Goal: Use online tool/utility: Use online tool/utility

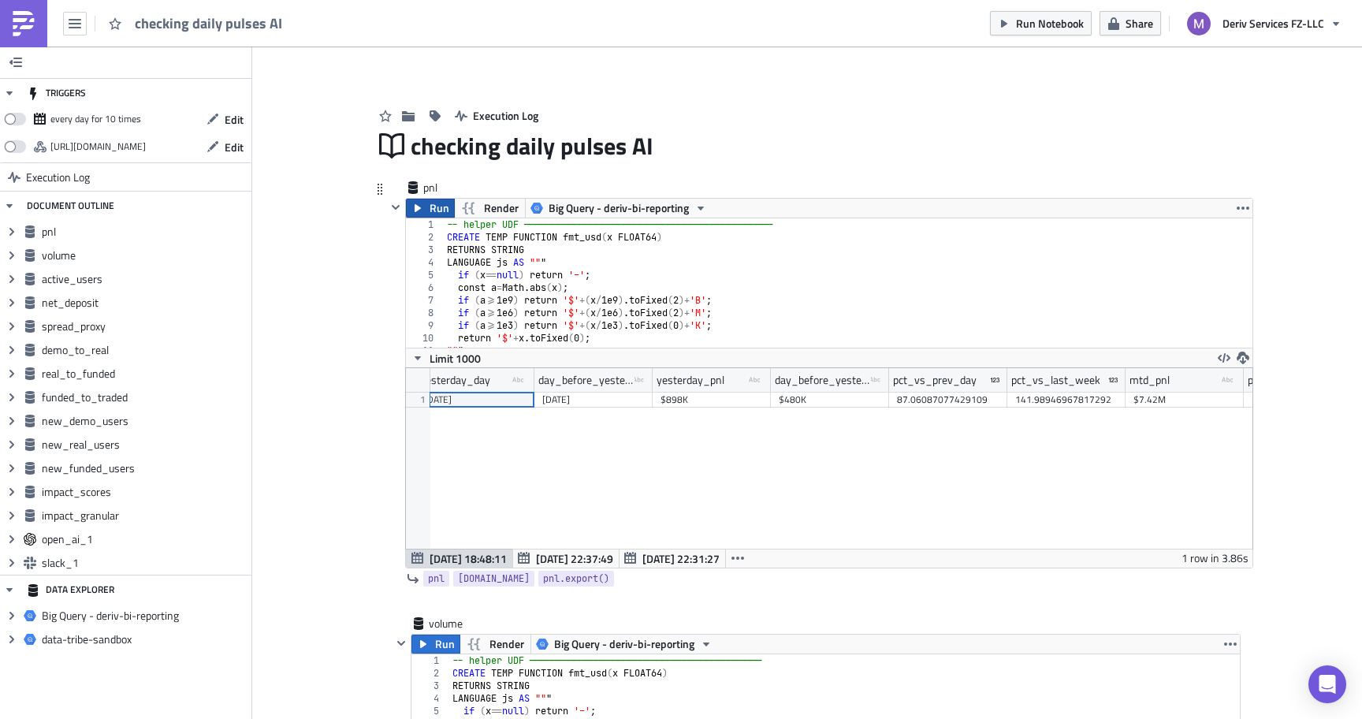
click at [443, 214] on span "Run" at bounding box center [439, 208] width 20 height 19
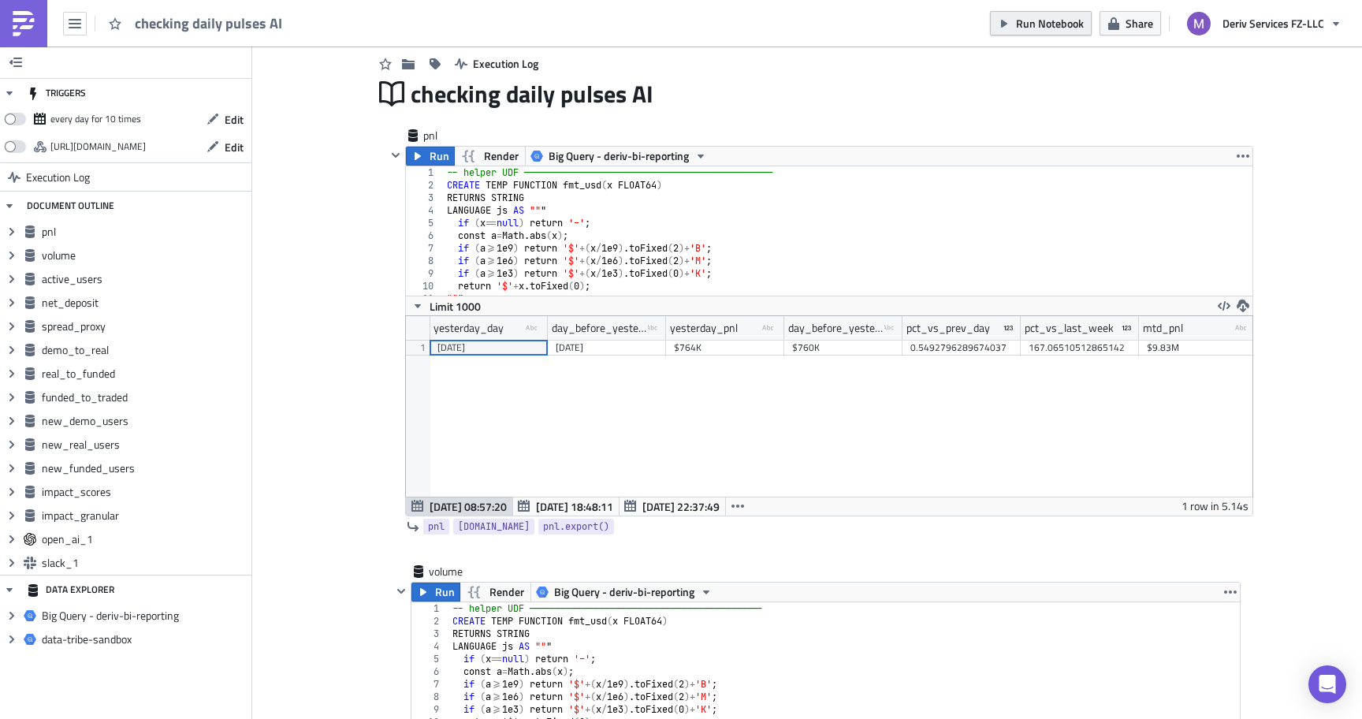
click at [1038, 18] on span "Run Notebook" at bounding box center [1050, 23] width 68 height 17
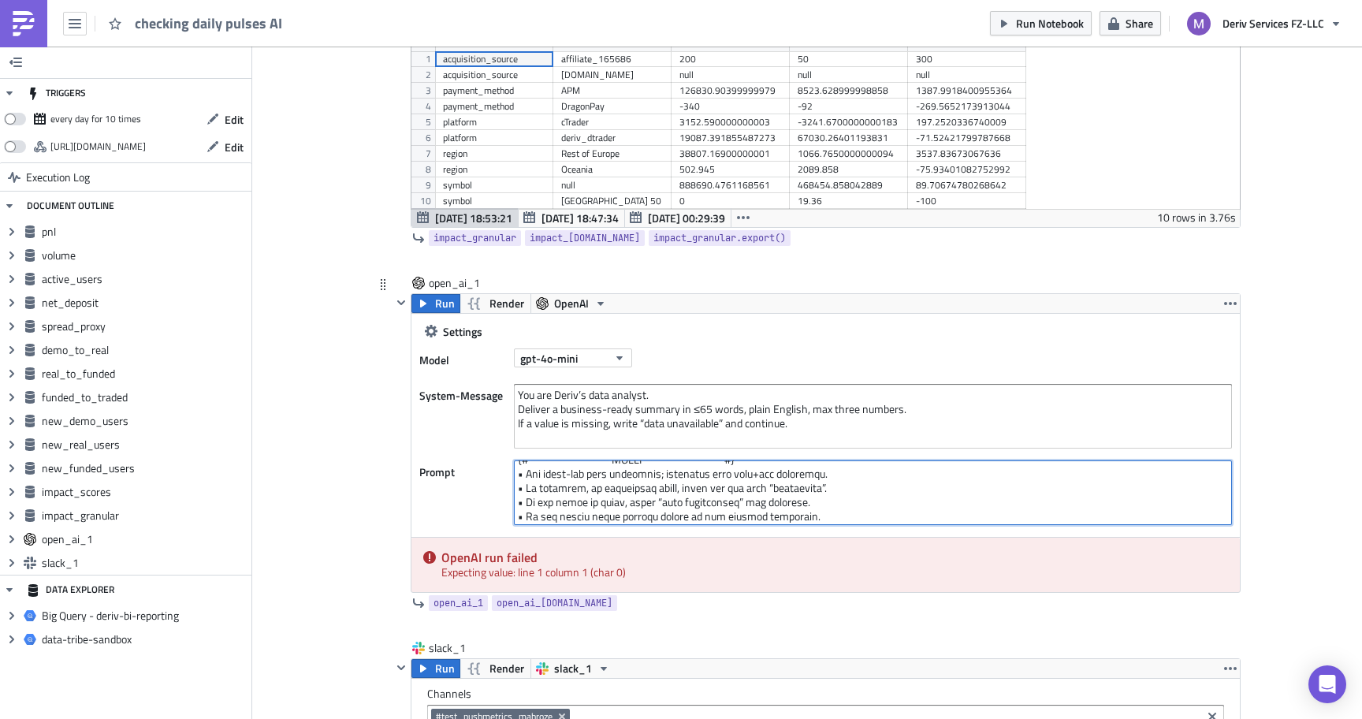
click at [852, 510] on textarea at bounding box center [873, 492] width 718 height 65
click at [791, 481] on textarea at bounding box center [873, 492] width 718 height 65
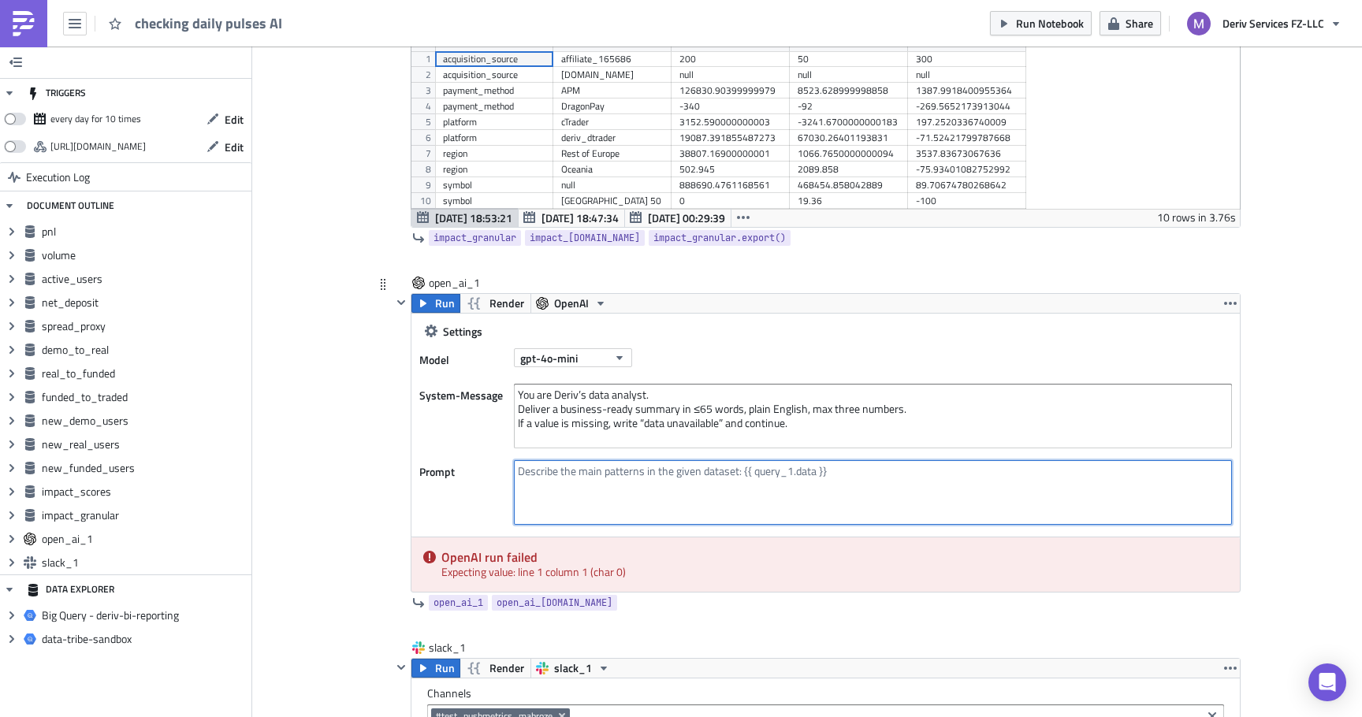
paste textarea "{# ────────── LOREM IPS ────────── #} {% dol sitam = { 'consectet_adi' : 'Elits…"
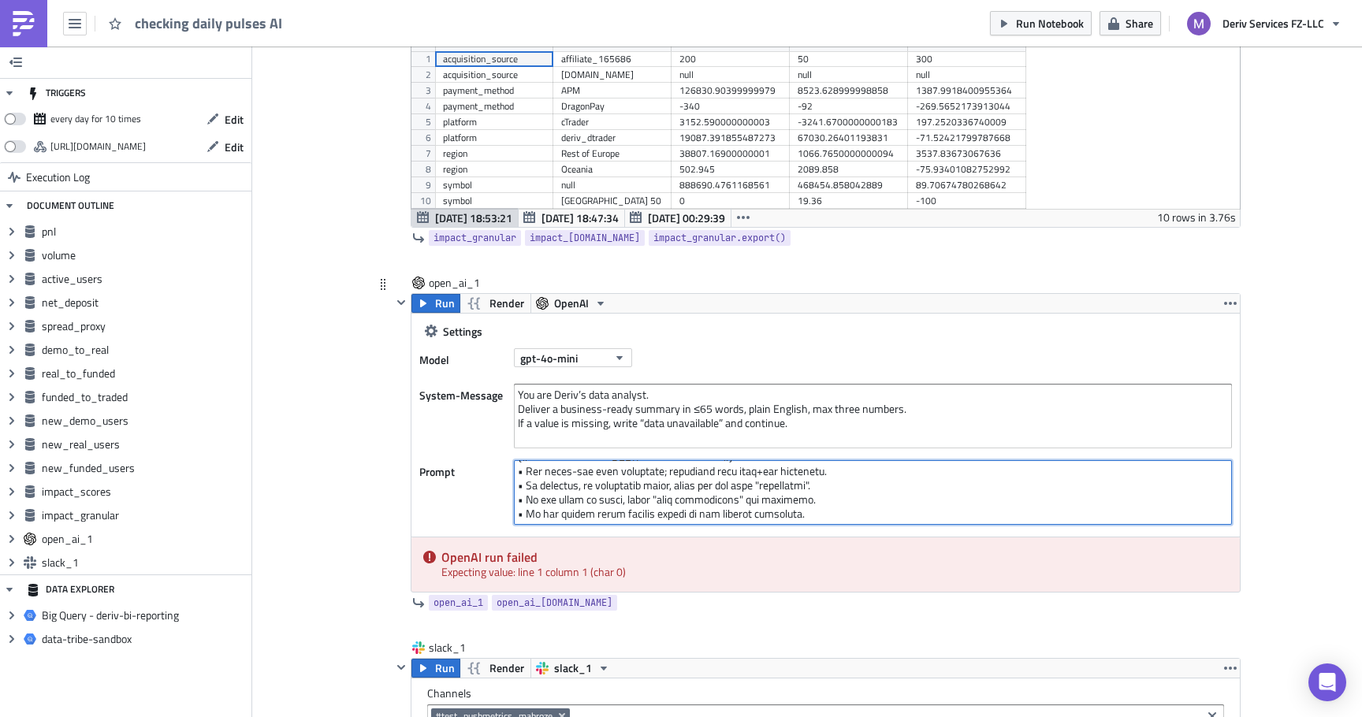
scroll to position [738, 0]
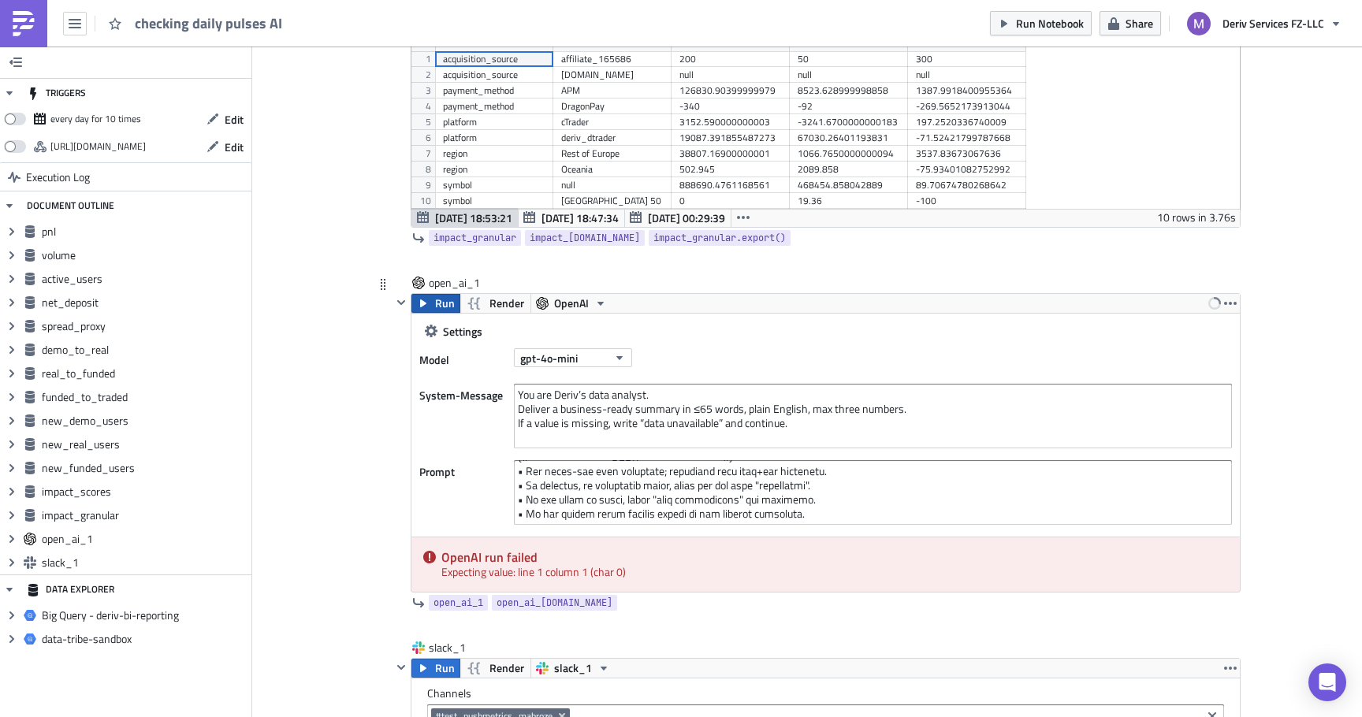
click at [423, 302] on icon "button" at bounding box center [423, 303] width 6 height 8
drag, startPoint x: 637, startPoint y: 577, endPoint x: 434, endPoint y: 575, distance: 203.3
click at [434, 576] on div "OpenAI run failed Expecting value: line 1 column 1 (char 0)" at bounding box center [825, 564] width 828 height 54
copy div "Expecting value: line 1 column 1 (char 0)"
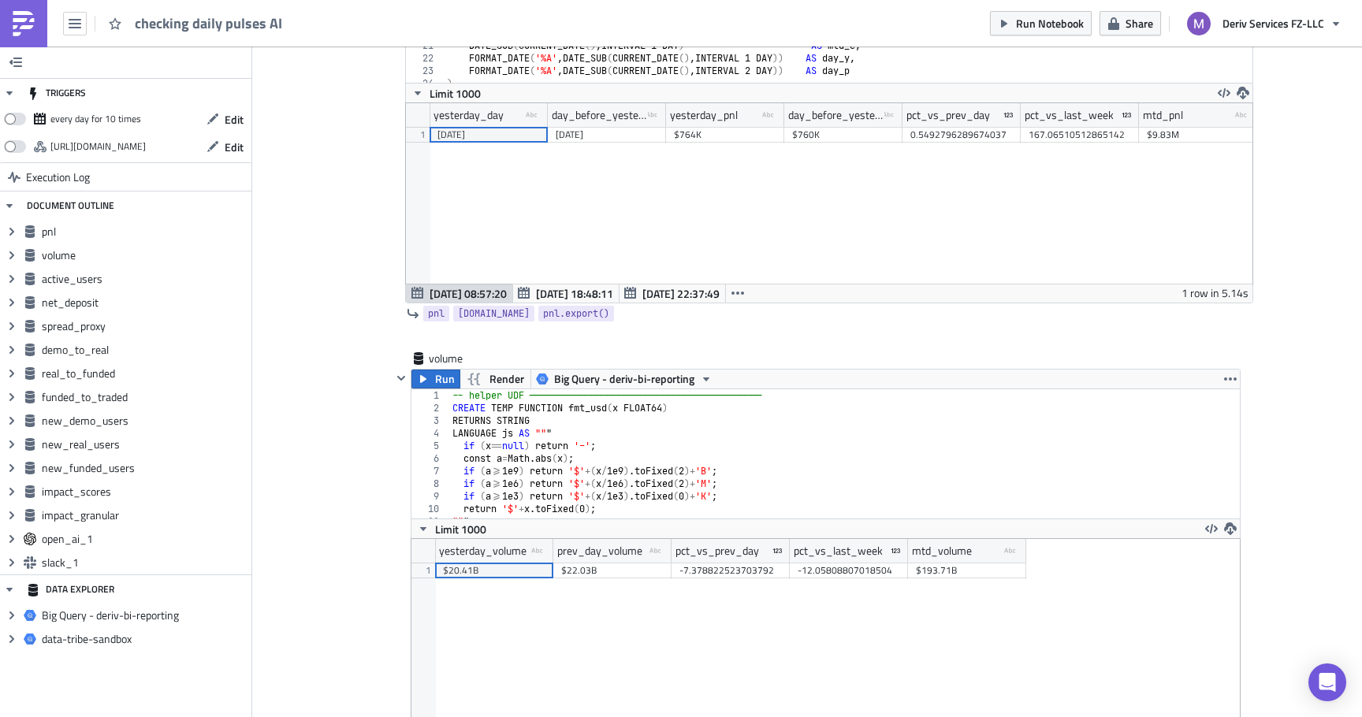
scroll to position [286, 0]
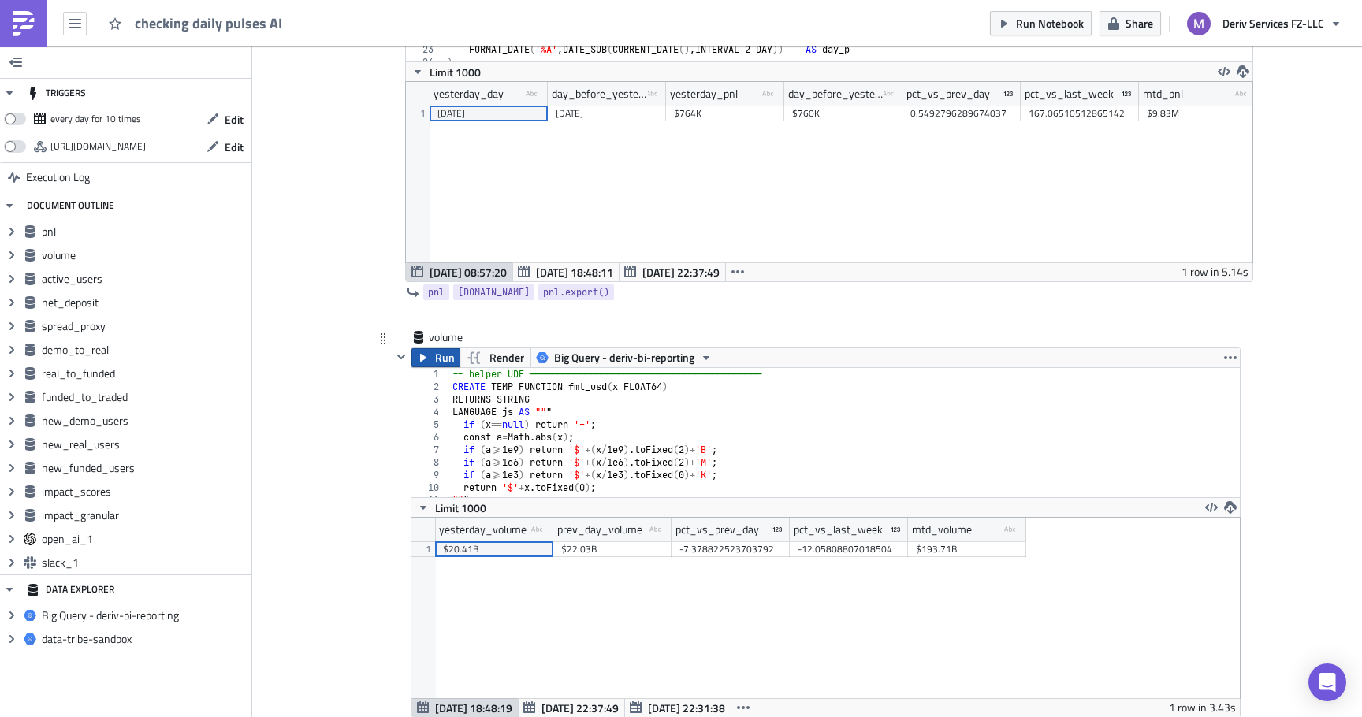
click at [438, 355] on span "Run" at bounding box center [445, 357] width 20 height 19
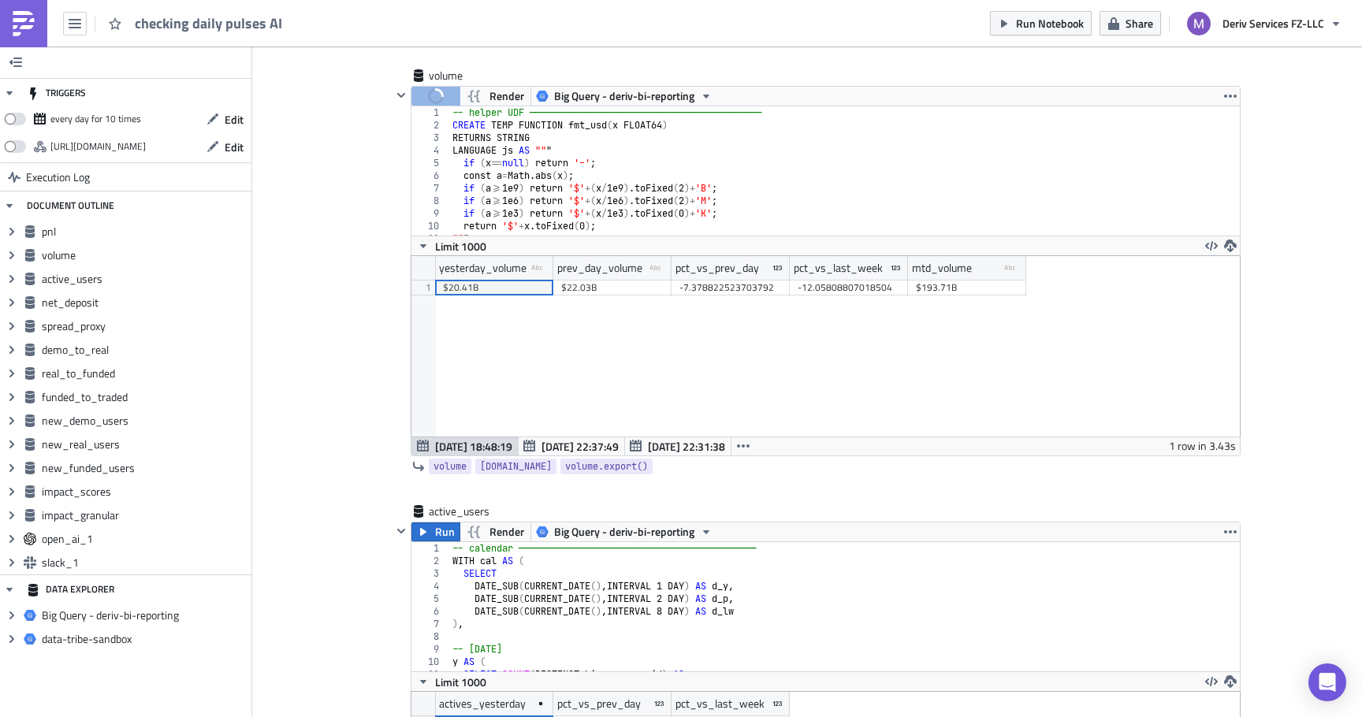
scroll to position [548, 0]
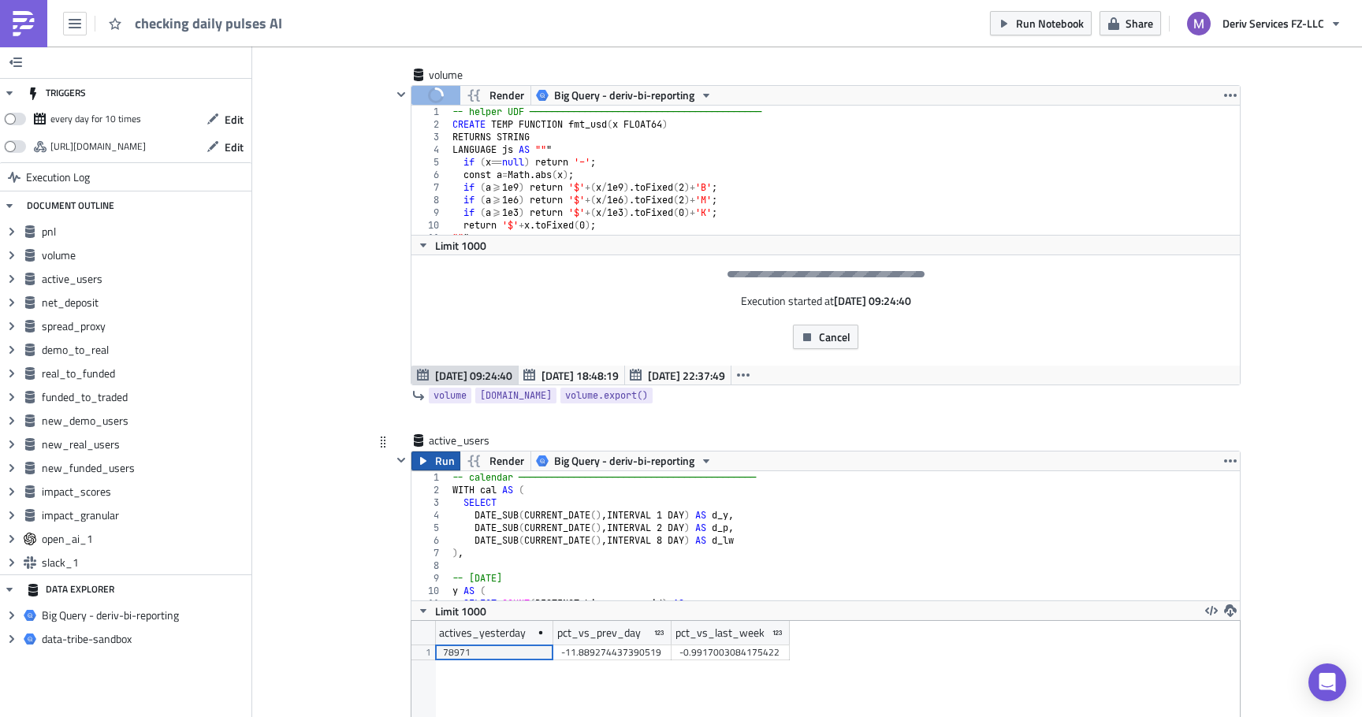
click at [442, 459] on span "Run" at bounding box center [445, 461] width 20 height 19
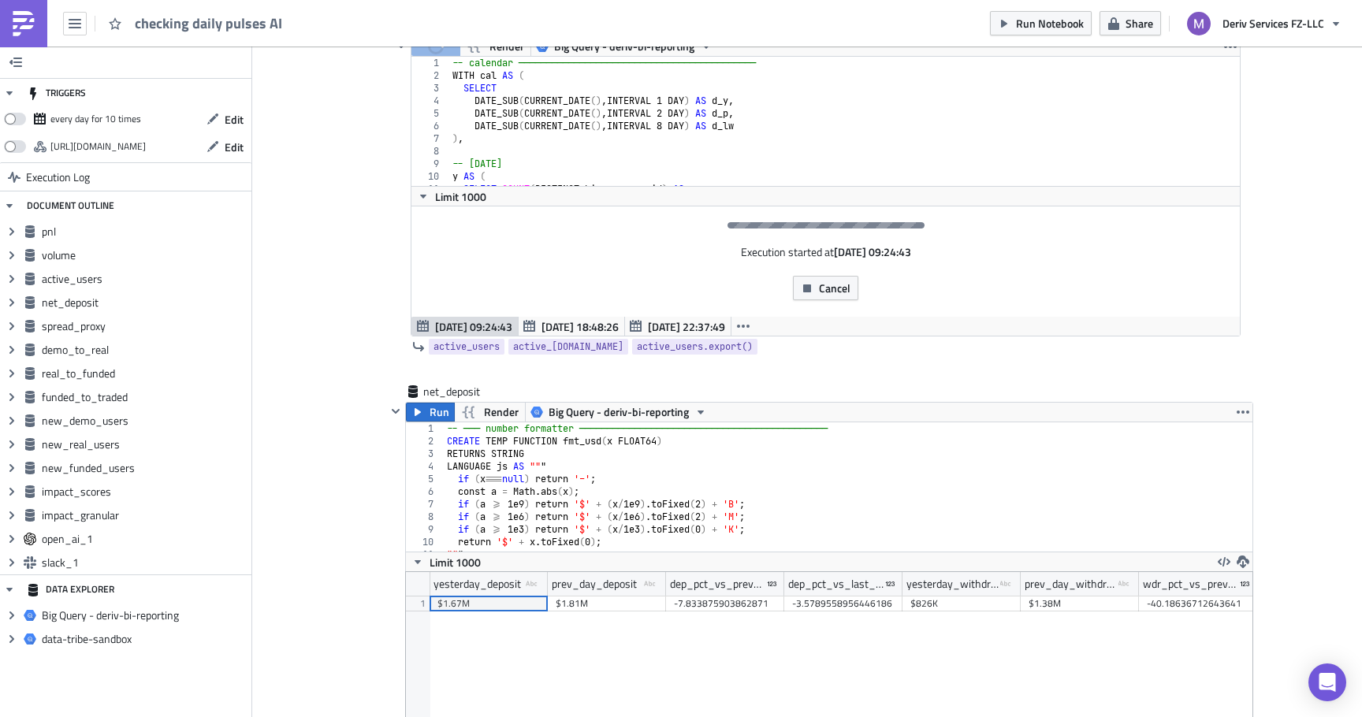
scroll to position [974, 0]
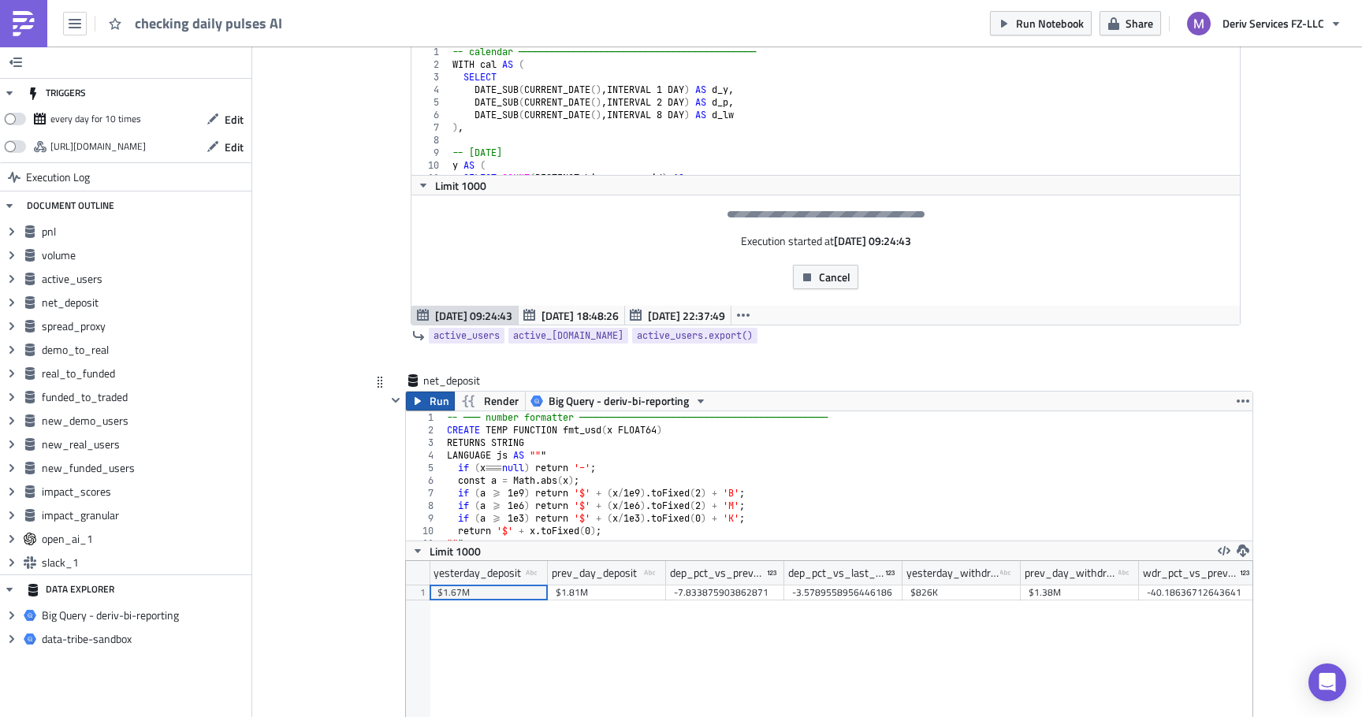
click at [439, 402] on span "Run" at bounding box center [439, 401] width 20 height 19
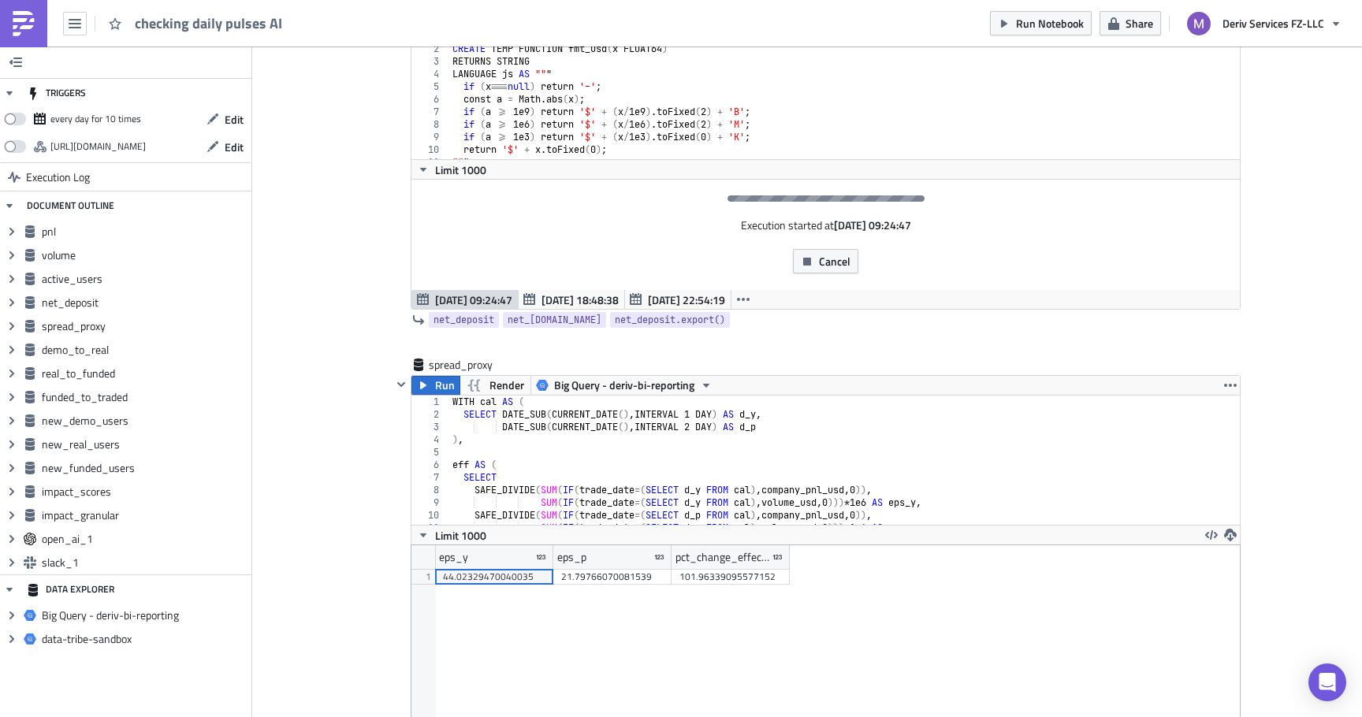
scroll to position [1440, 0]
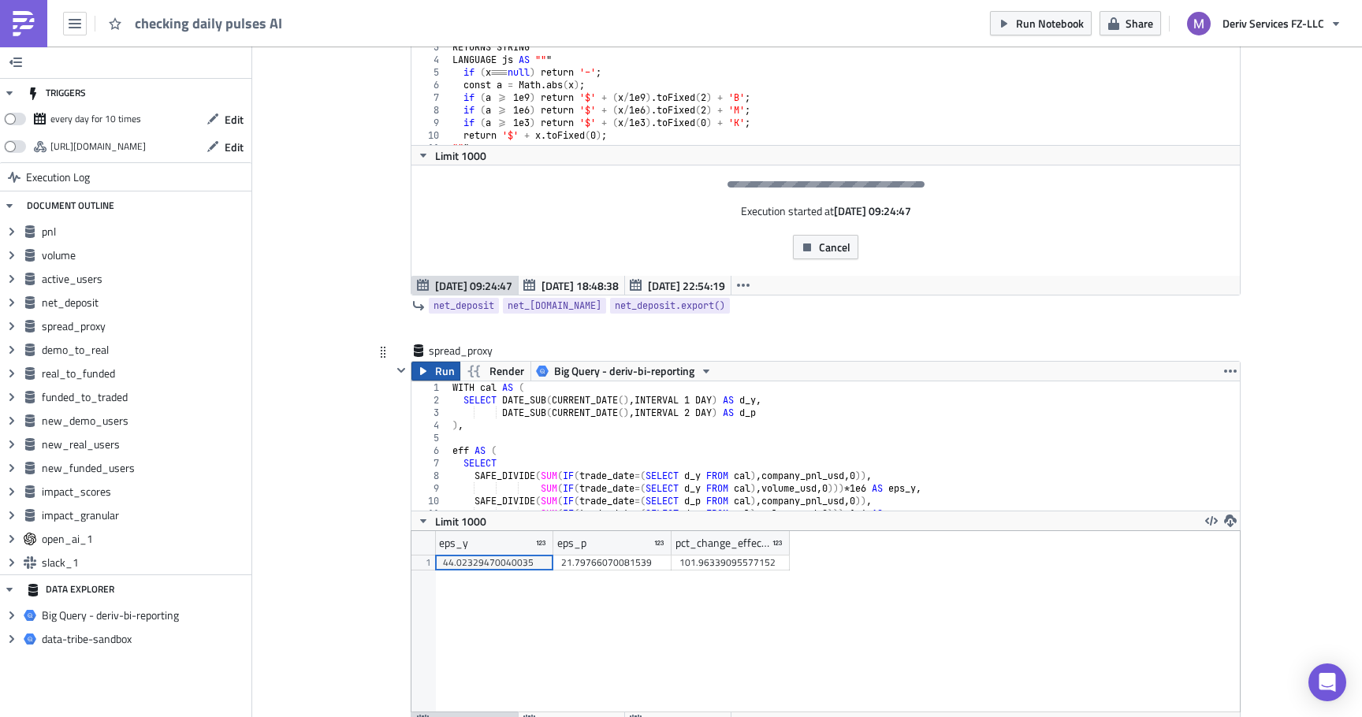
click at [447, 369] on span "Run" at bounding box center [445, 371] width 20 height 19
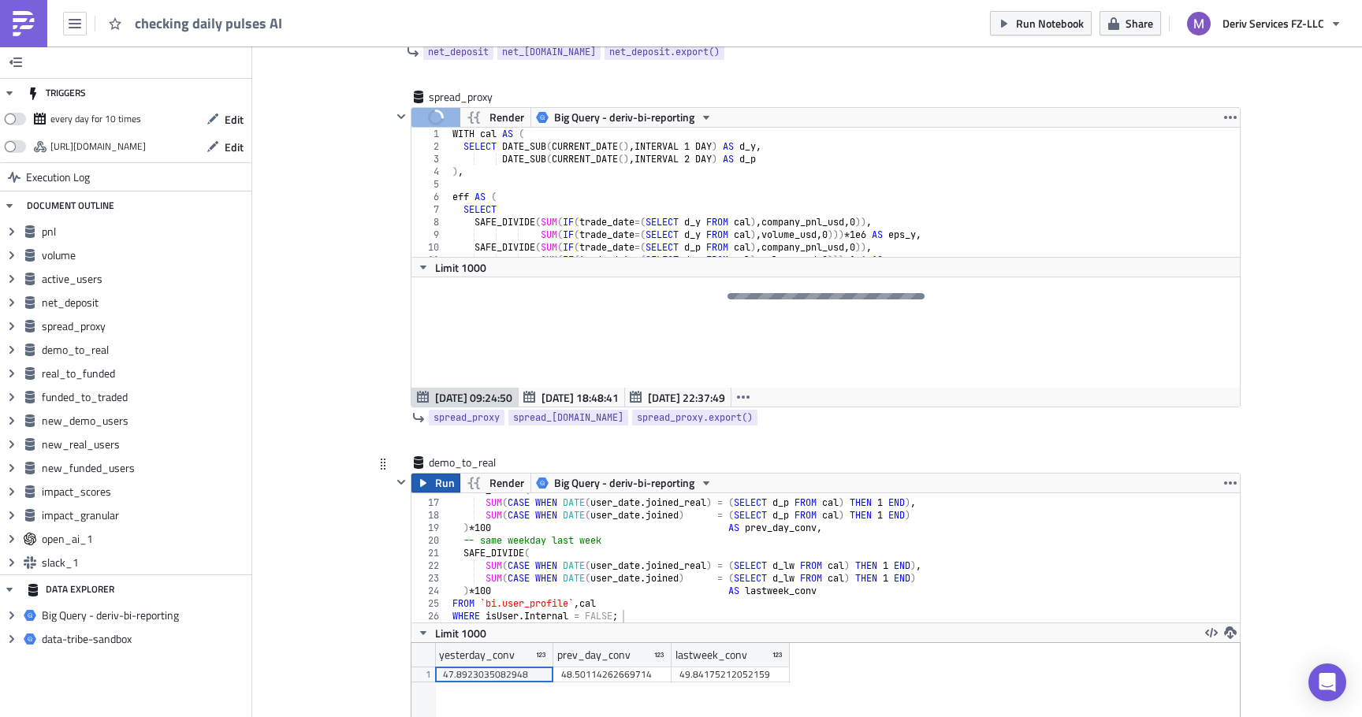
scroll to position [180, 846]
click at [436, 482] on span "Run" at bounding box center [445, 483] width 20 height 19
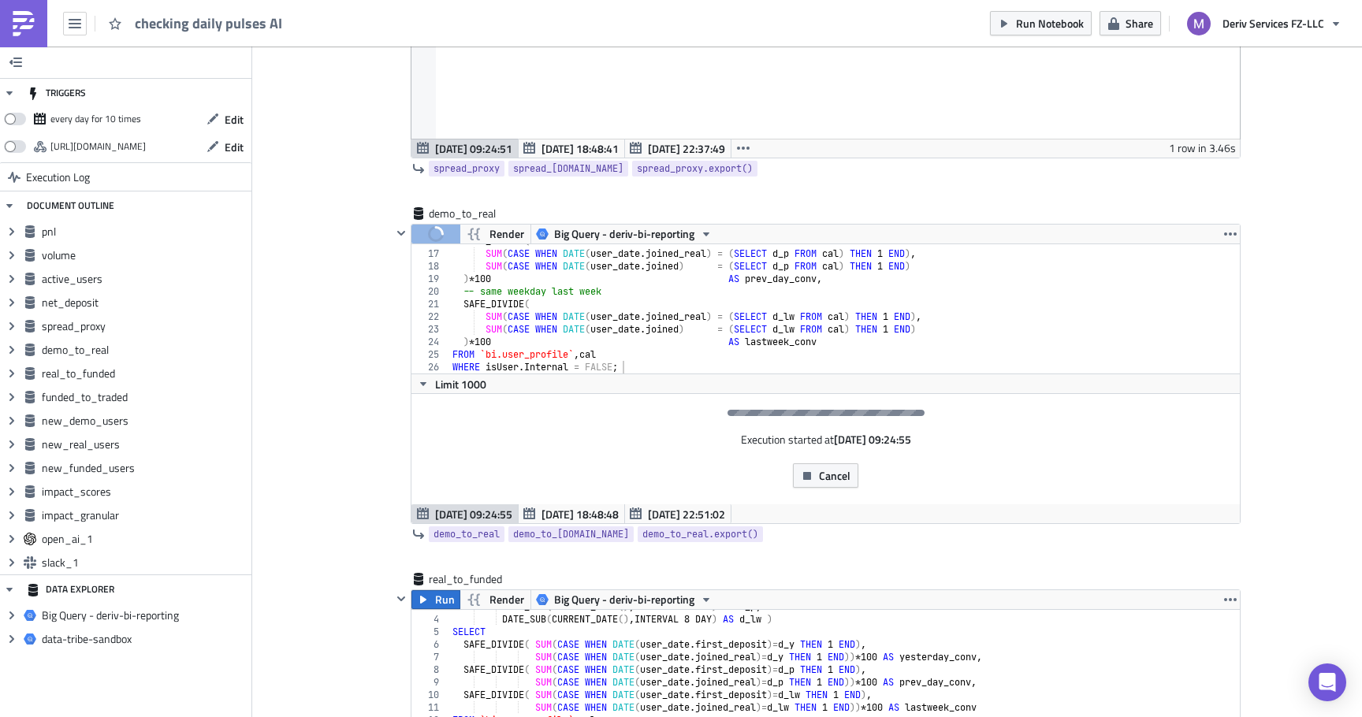
scroll to position [180, 827]
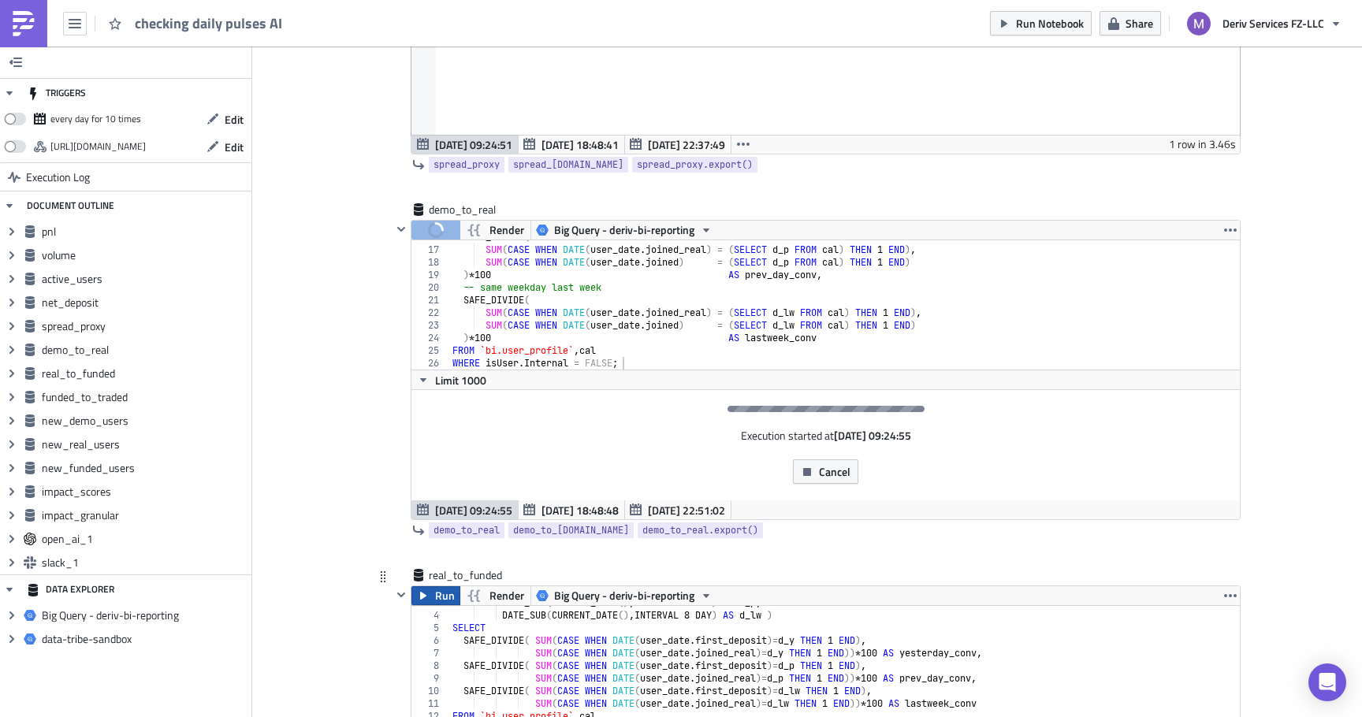
click at [430, 593] on button "Run" at bounding box center [435, 595] width 49 height 19
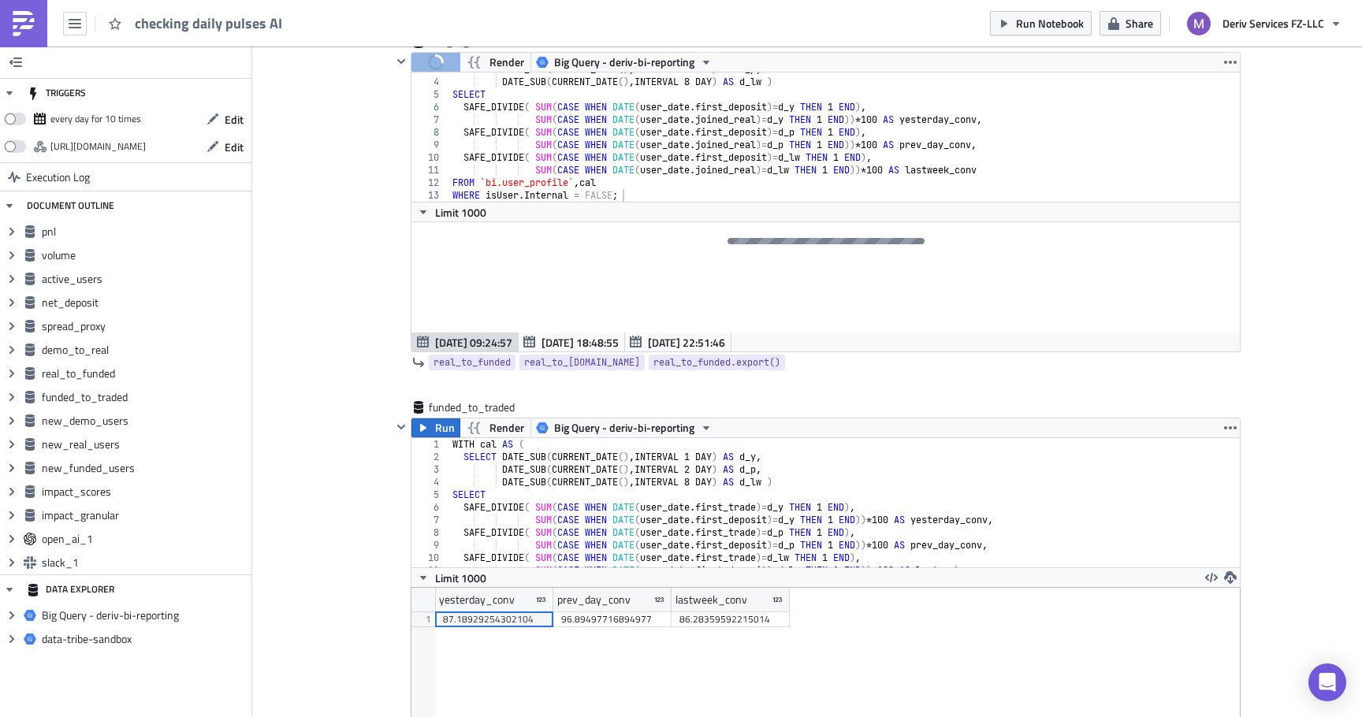
scroll to position [2692, 0]
click at [445, 423] on span "Run" at bounding box center [445, 426] width 20 height 19
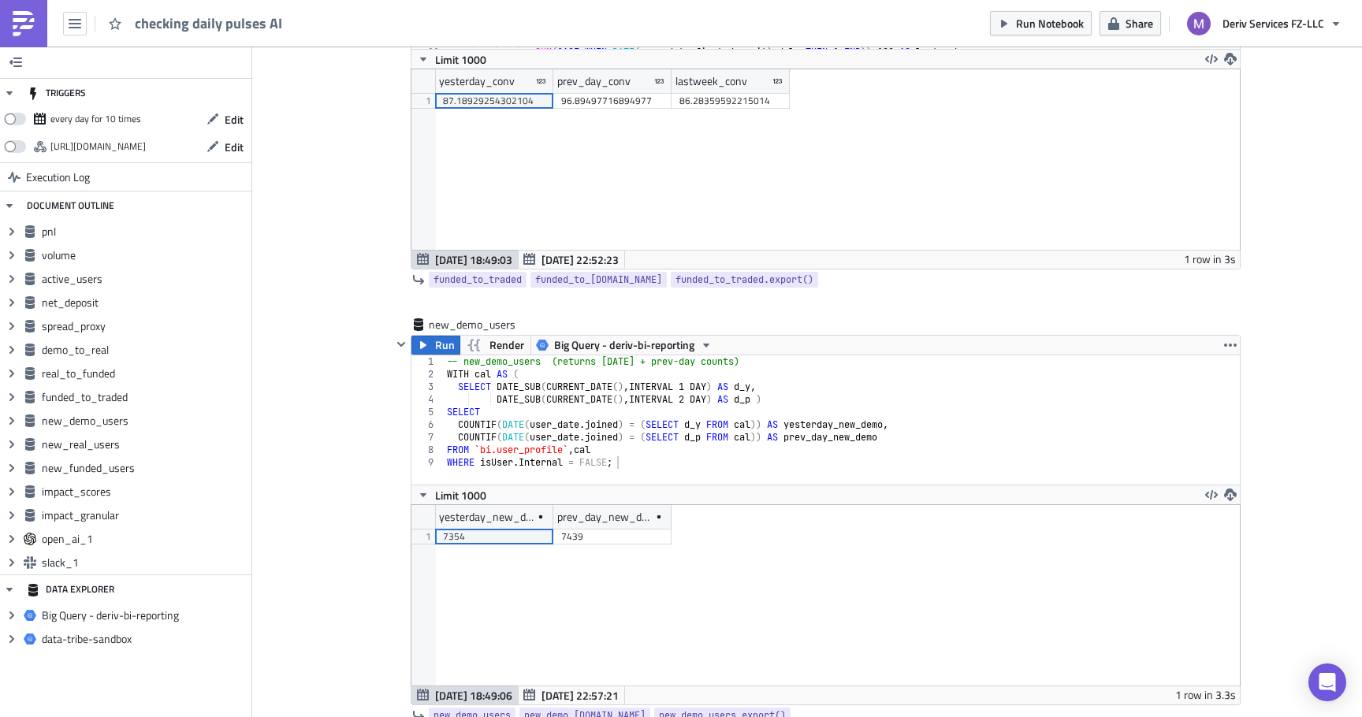
scroll to position [3215, 0]
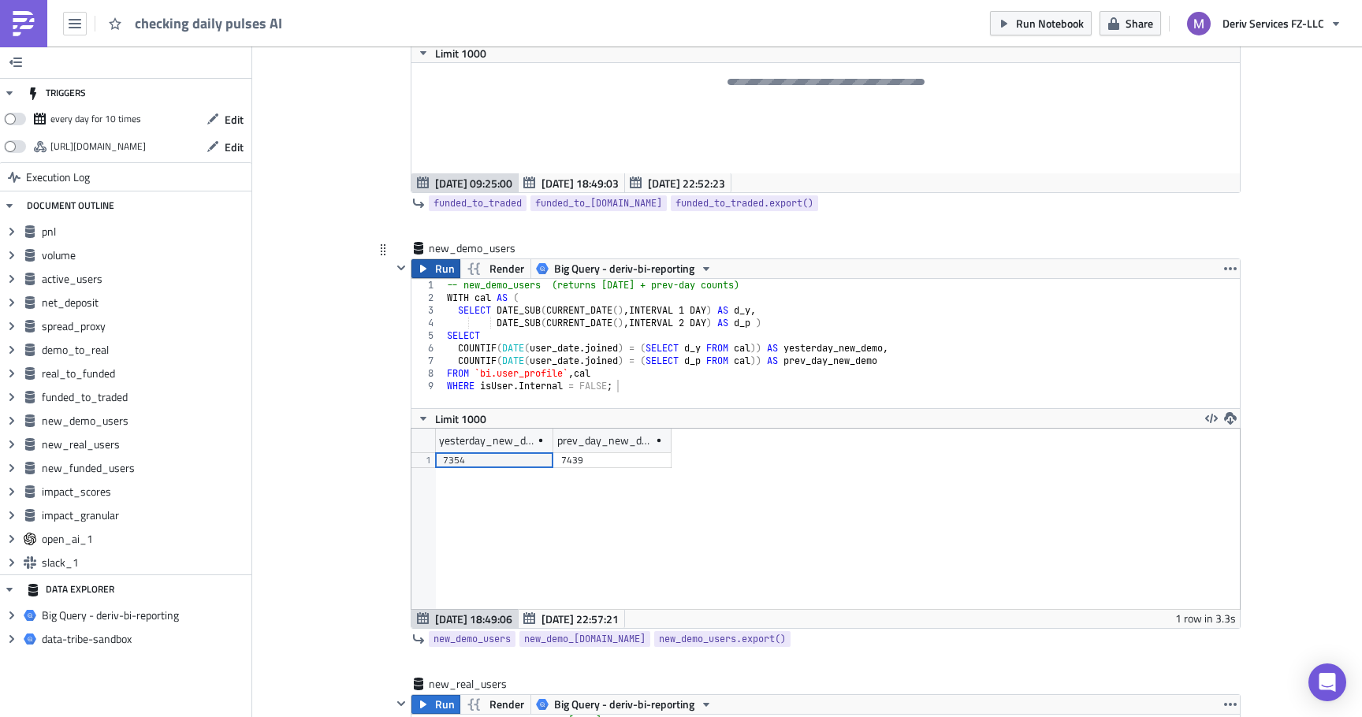
click at [446, 273] on span "Run" at bounding box center [445, 268] width 20 height 19
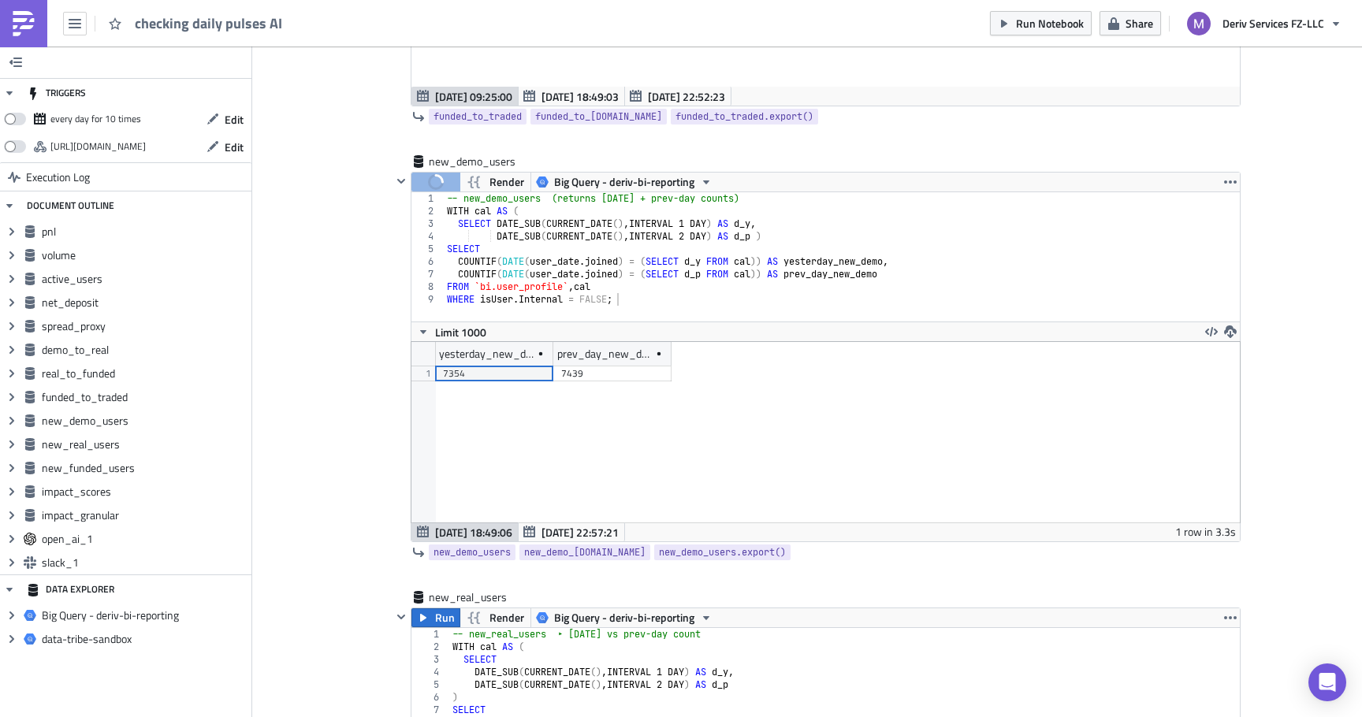
scroll to position [180, 827]
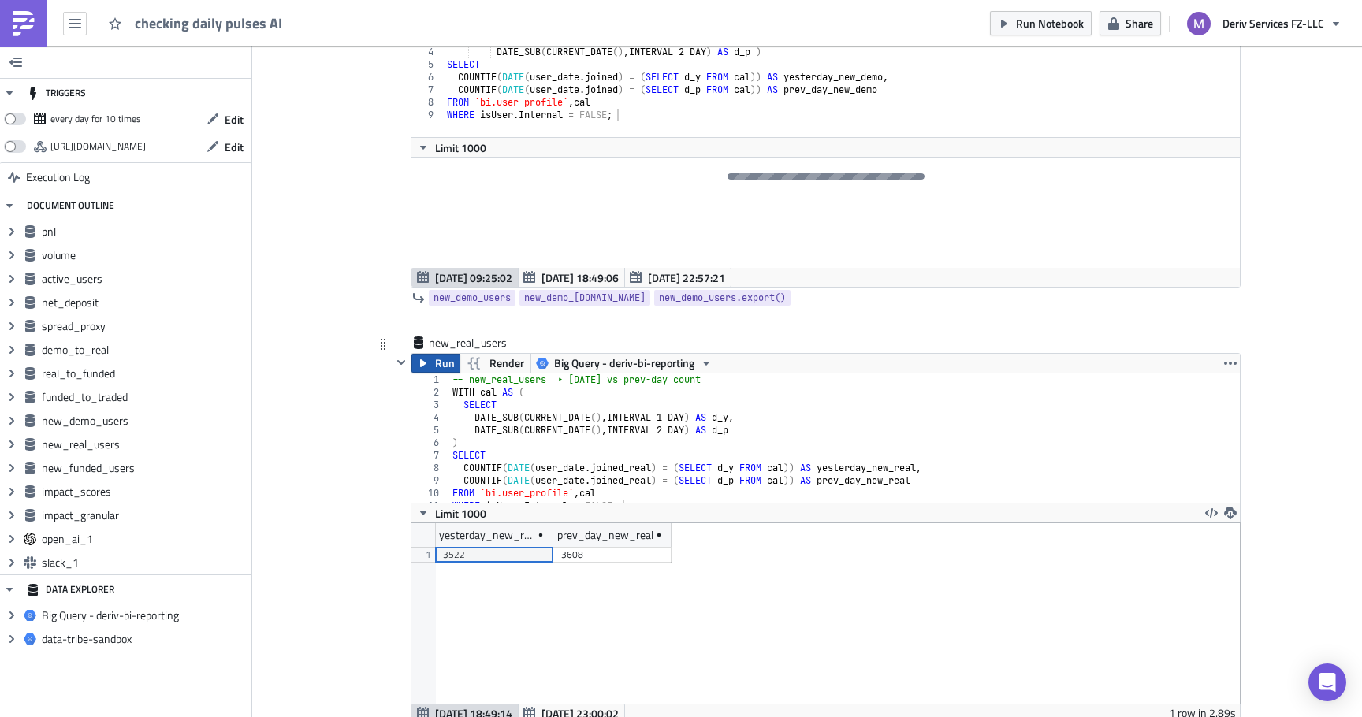
click at [427, 360] on icon "button" at bounding box center [423, 363] width 13 height 13
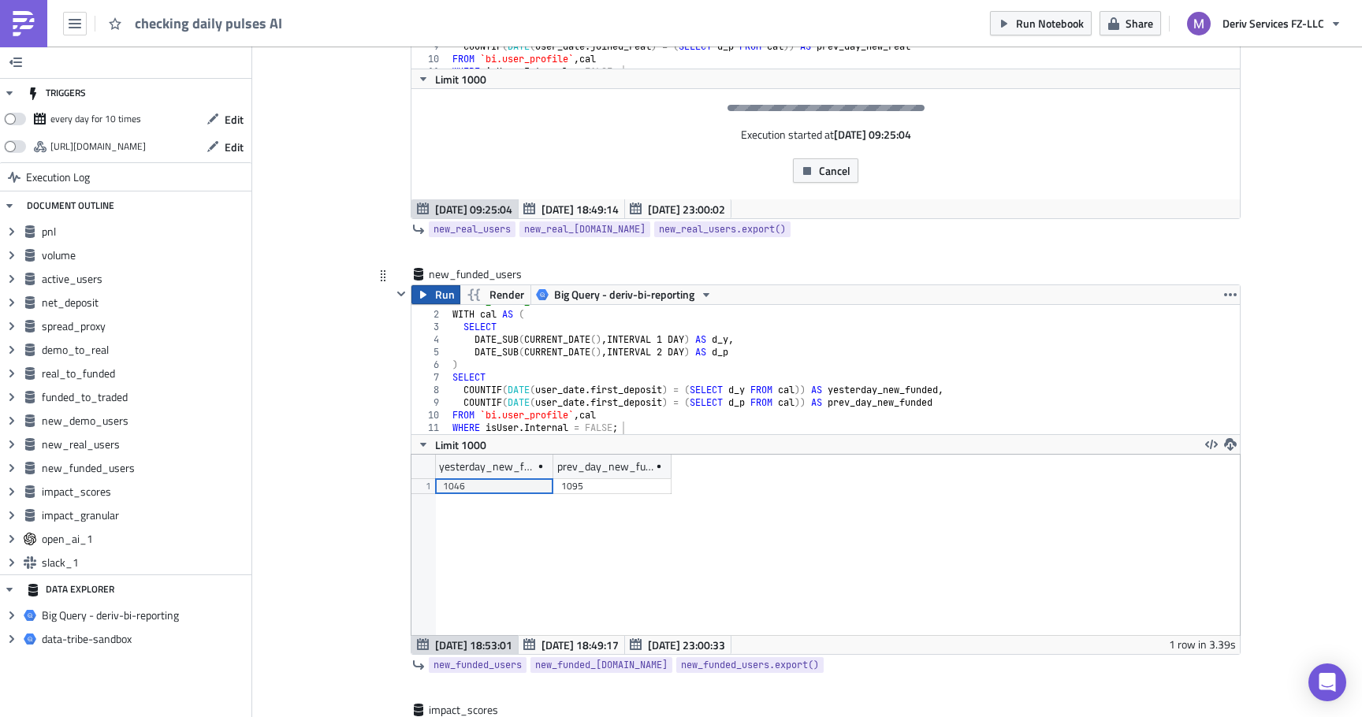
click at [444, 293] on span "Run" at bounding box center [445, 294] width 20 height 19
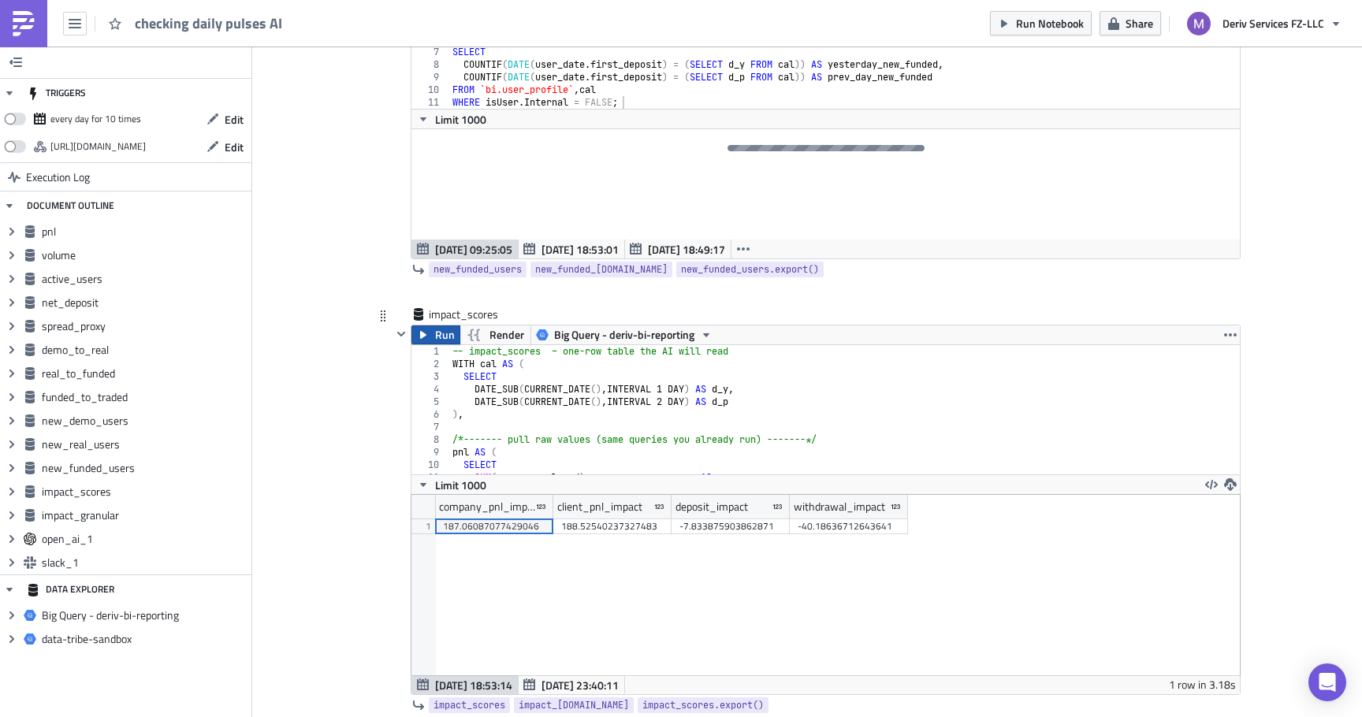
click at [444, 338] on span "Run" at bounding box center [445, 334] width 20 height 19
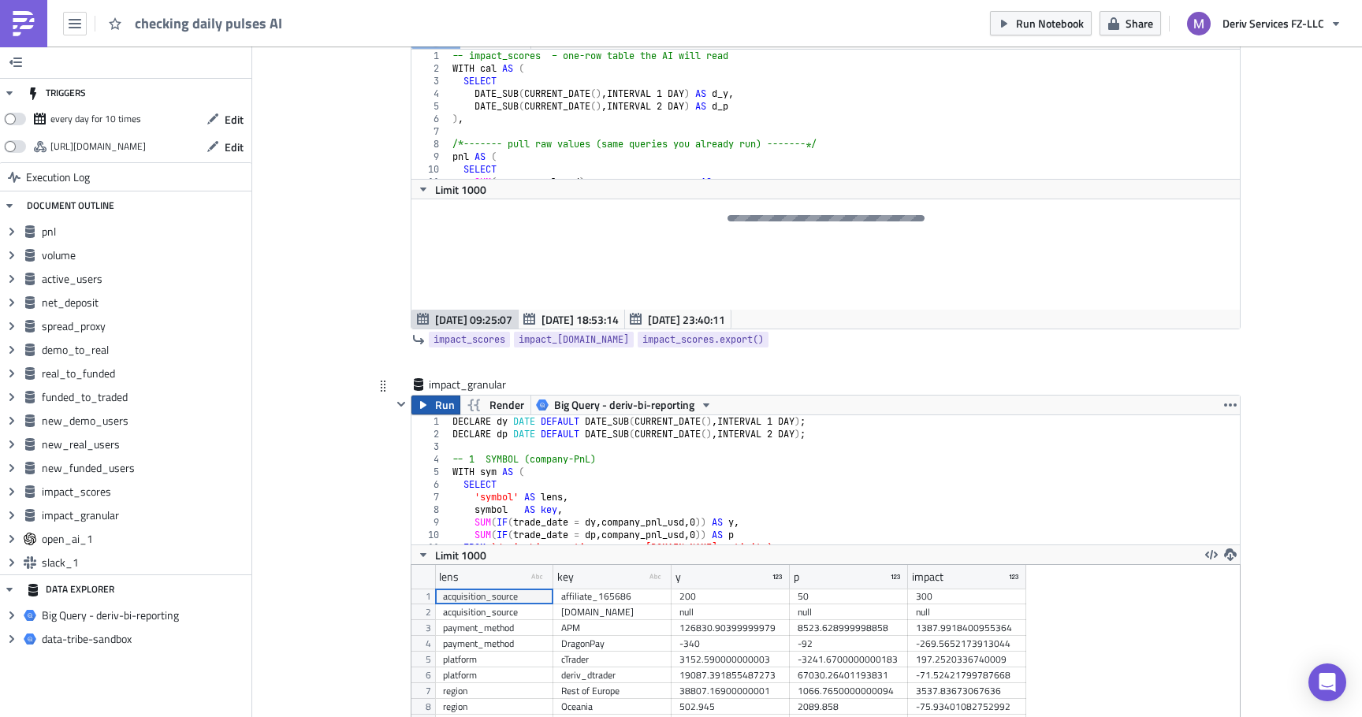
click at [448, 403] on span "Run" at bounding box center [445, 405] width 20 height 19
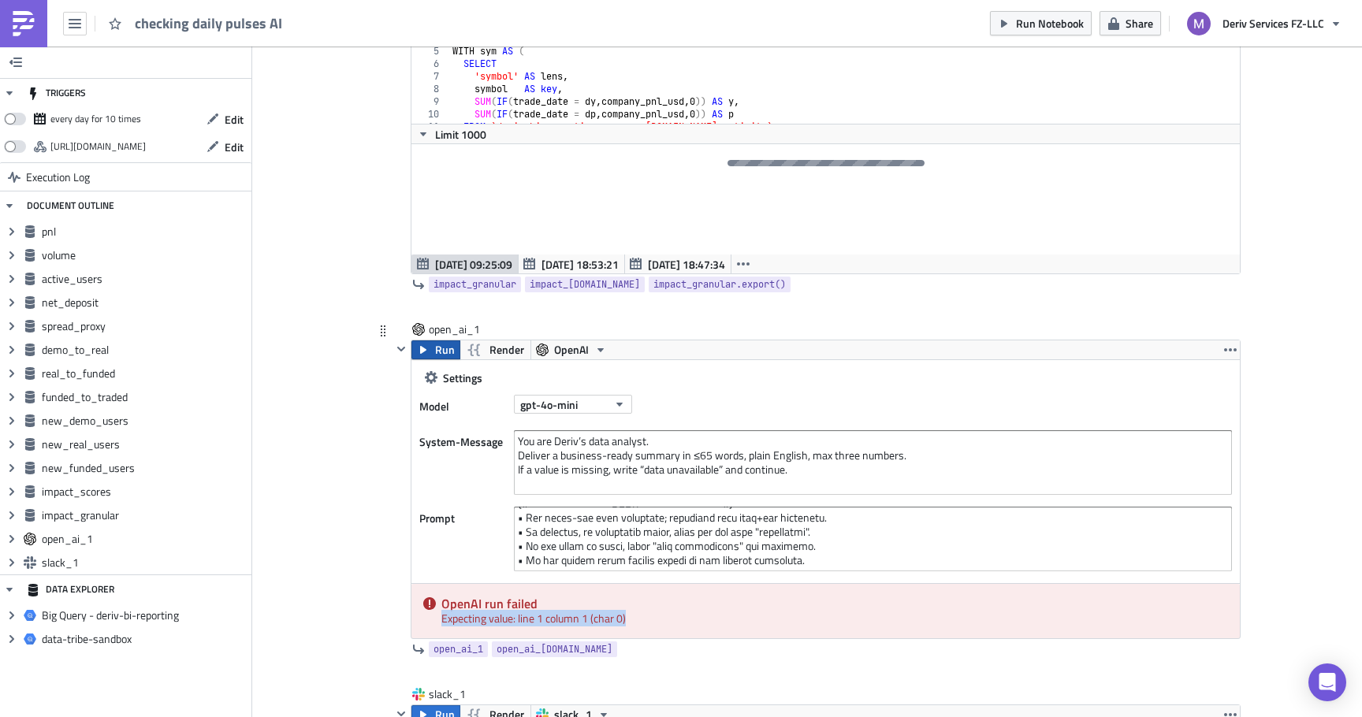
click at [447, 356] on span "Run" at bounding box center [445, 349] width 20 height 19
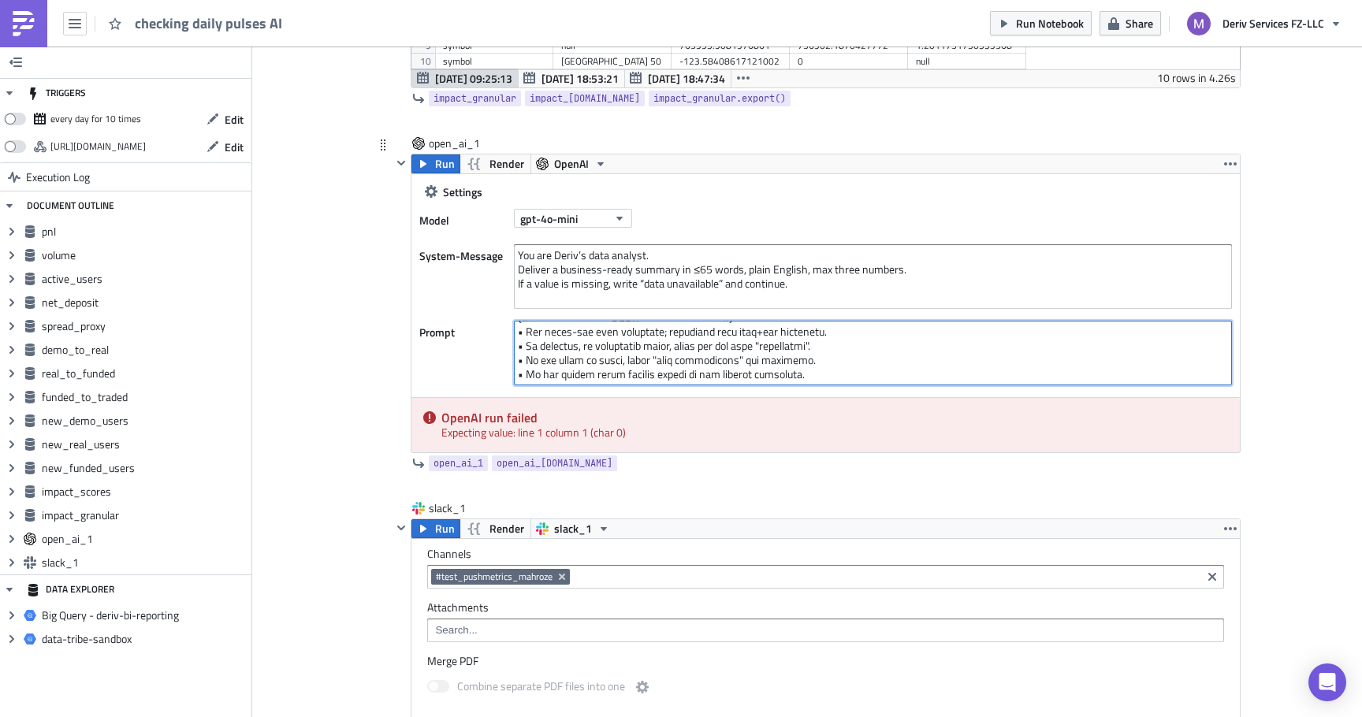
click at [775, 382] on textarea at bounding box center [873, 353] width 718 height 65
paste textarea "Loremips dolorsit... {# ────────── AMETC ADI ────────── #} {% eli seddo = { 'ei…"
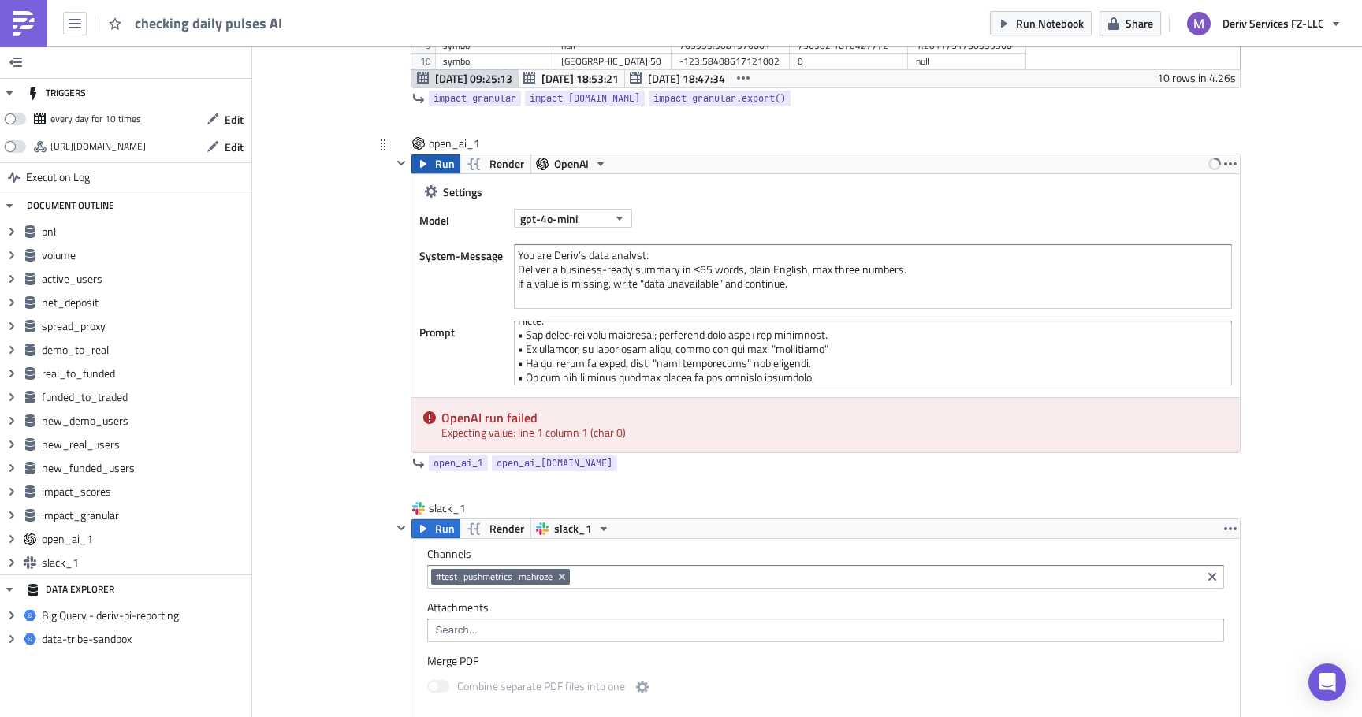
click at [444, 166] on span "Run" at bounding box center [445, 163] width 20 height 19
drag, startPoint x: 645, startPoint y: 431, endPoint x: 440, endPoint y: 422, distance: 204.3
click at [440, 422] on div "OpenAI run failed Expecting value: line 1 column 1 (char 0)" at bounding box center [825, 425] width 828 height 54
copy div "OpenAI run failed Expecting value: line 1 column 1 (char 0)"
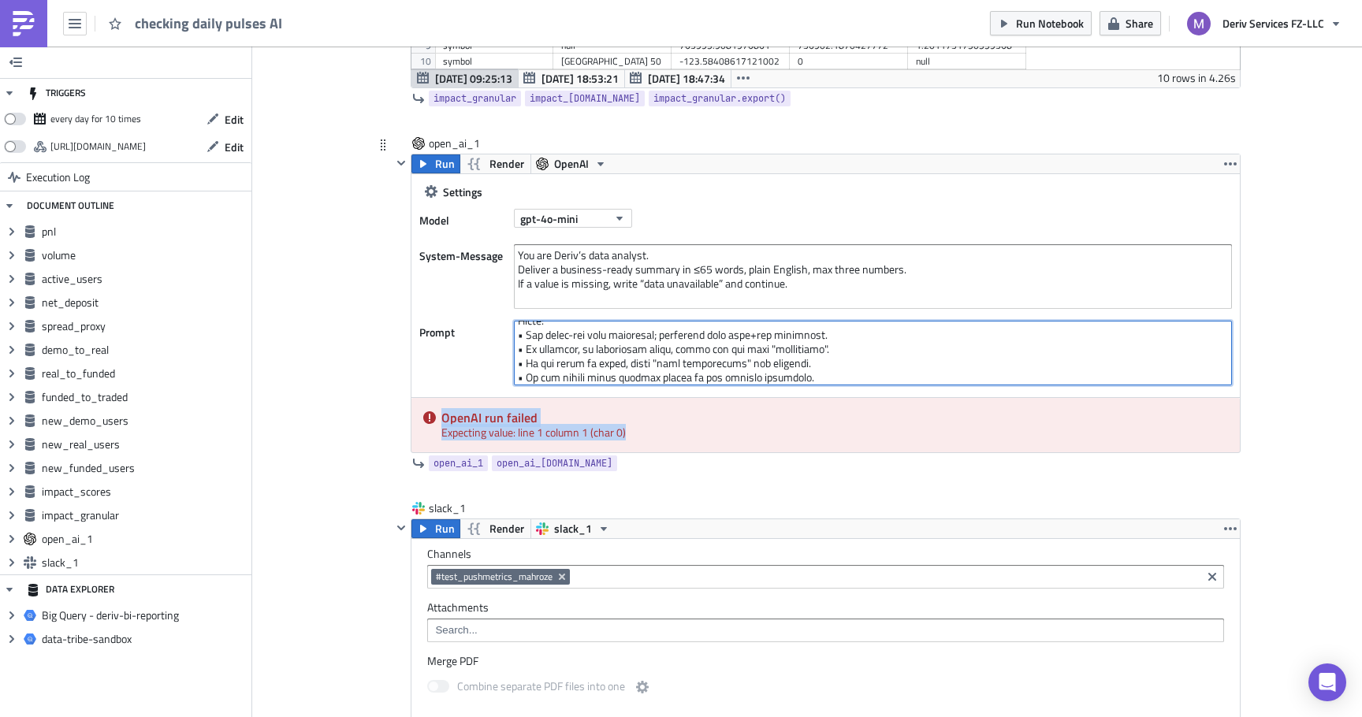
click at [698, 363] on textarea at bounding box center [873, 353] width 718 height 65
paste textarea "Analyze these metrics: PNL: {{ [DOMAIN_NAME] if pnl is defined else '[]' }} VOL…"
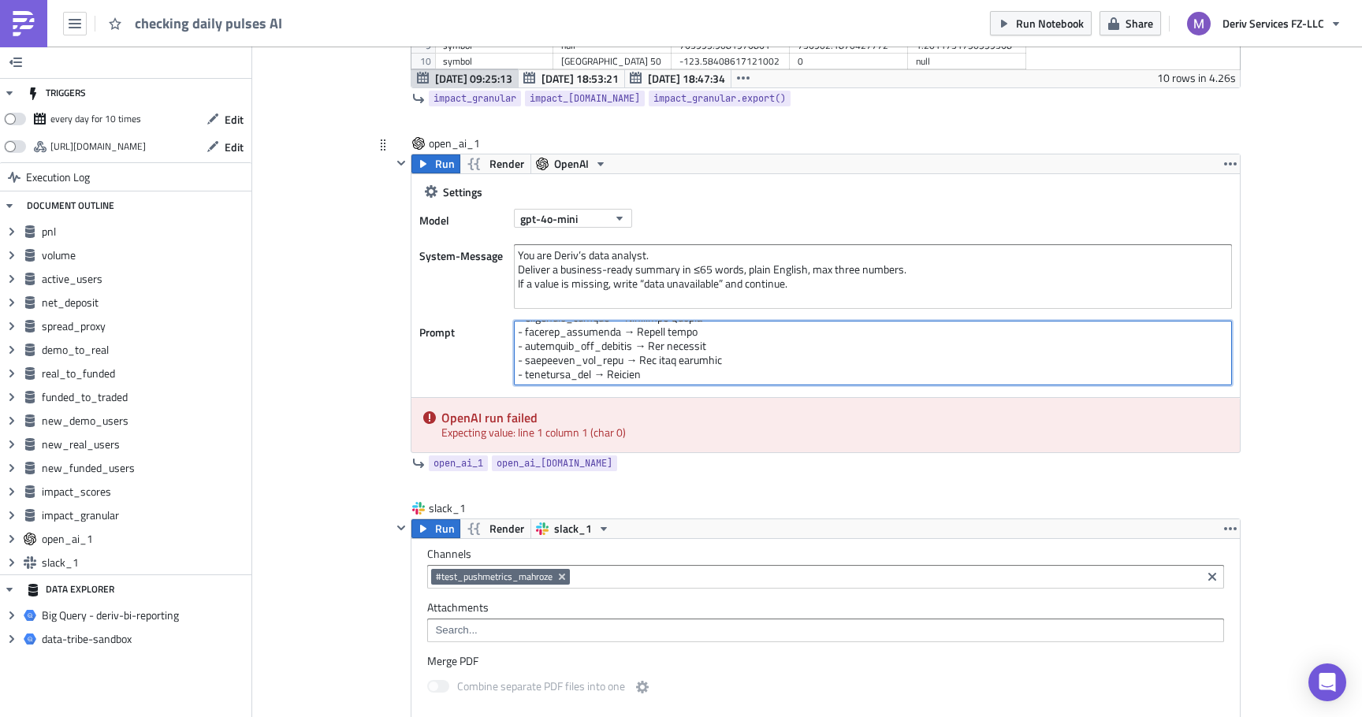
scroll to position [422, 0]
type textarea "Analyze these metrics: PNL: {{ [DOMAIN_NAME] if pnl is defined else '[]' }} VOL…"
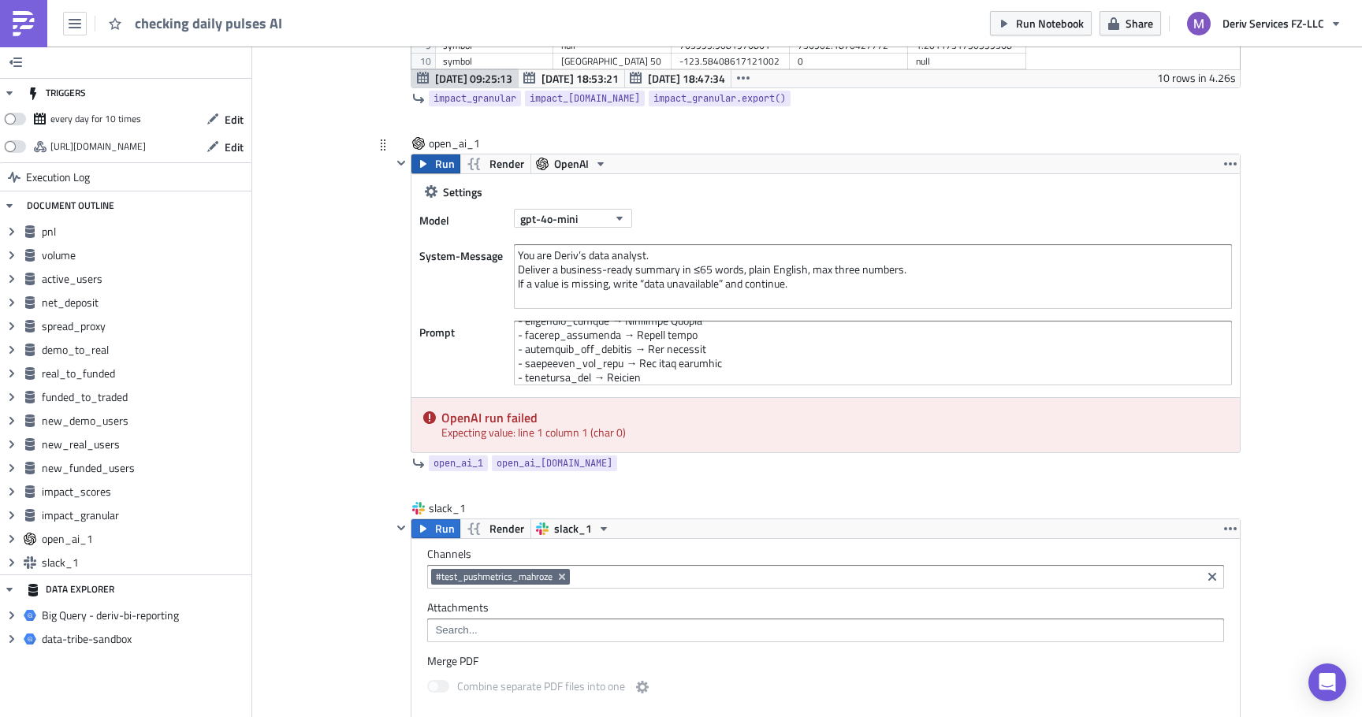
click at [448, 169] on span "Run" at bounding box center [445, 163] width 20 height 19
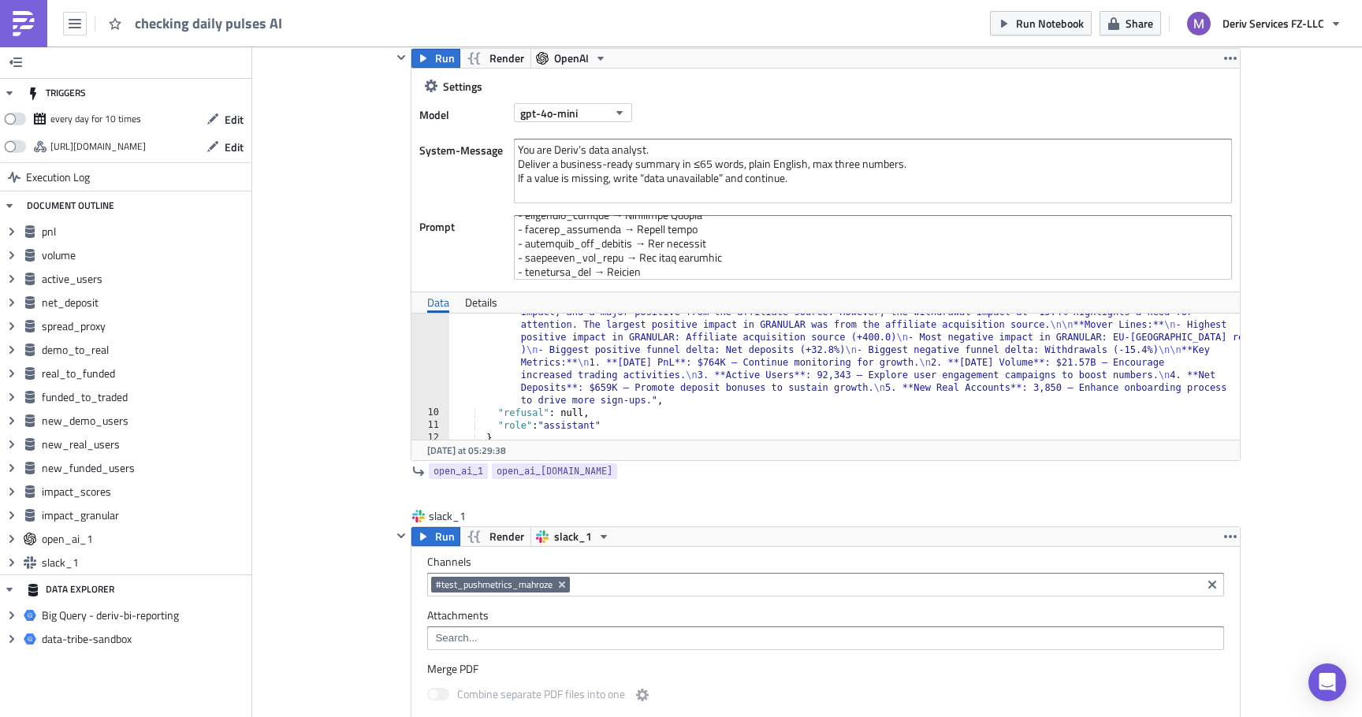
scroll to position [5832, 0]
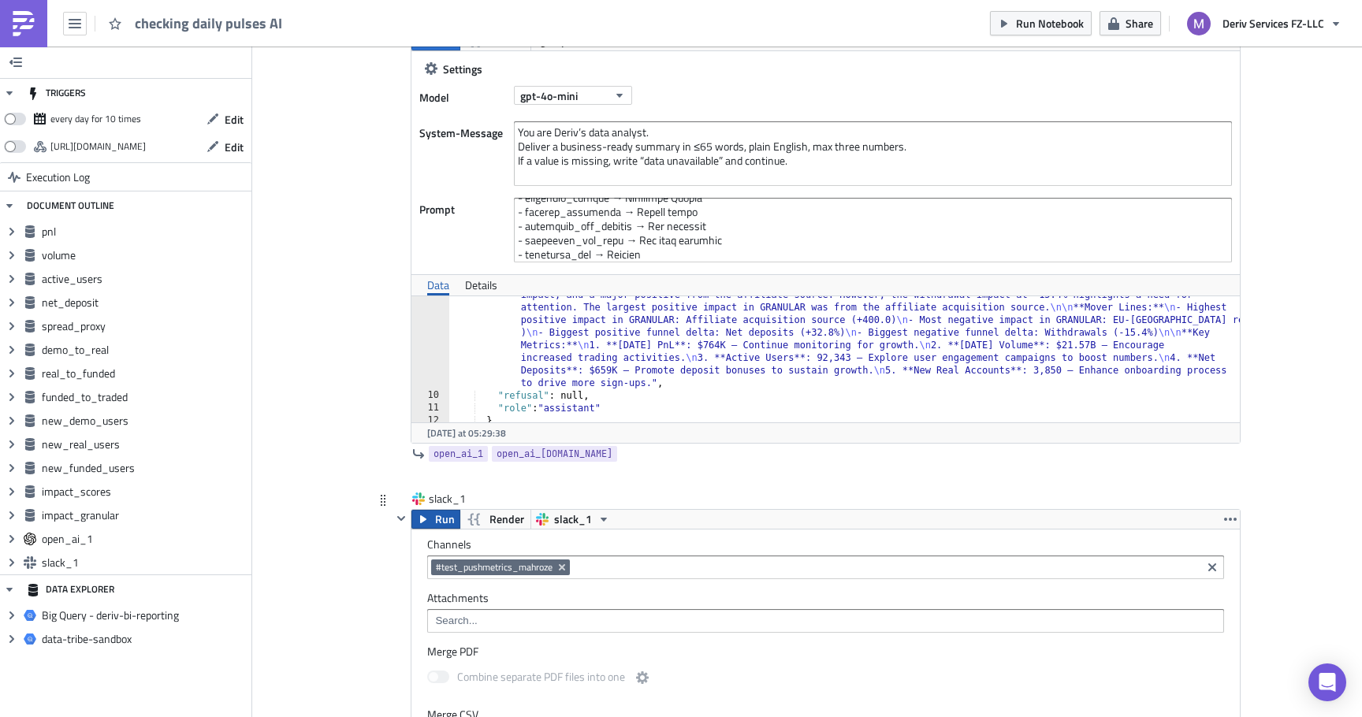
click at [433, 515] on button "Run" at bounding box center [435, 519] width 49 height 19
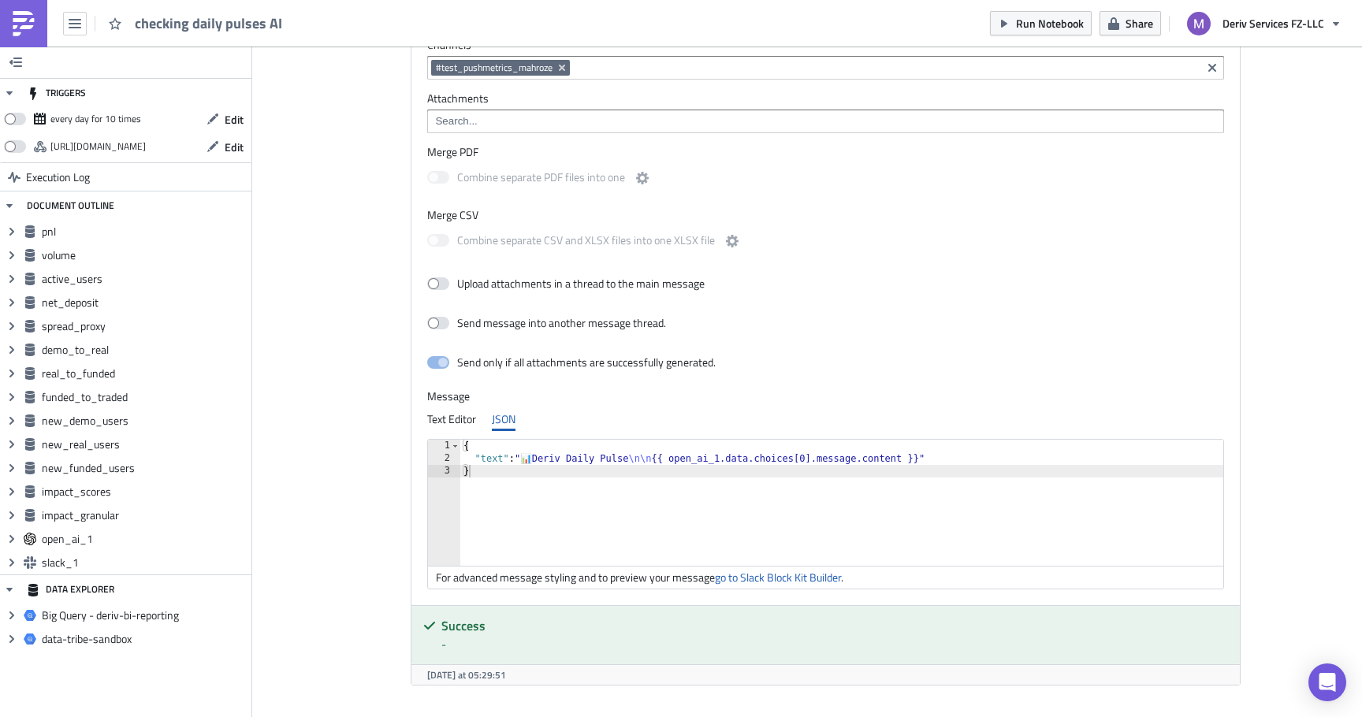
scroll to position [6323, 0]
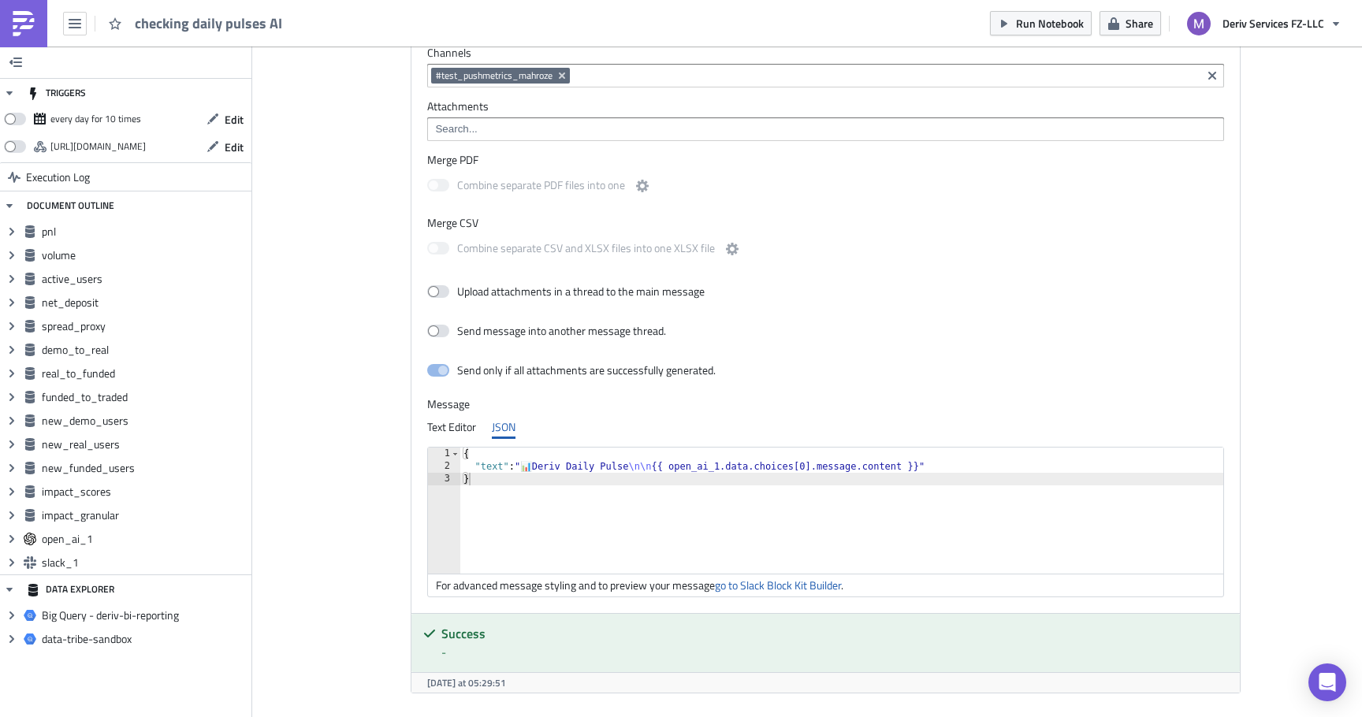
click at [650, 75] on input at bounding box center [885, 76] width 623 height 16
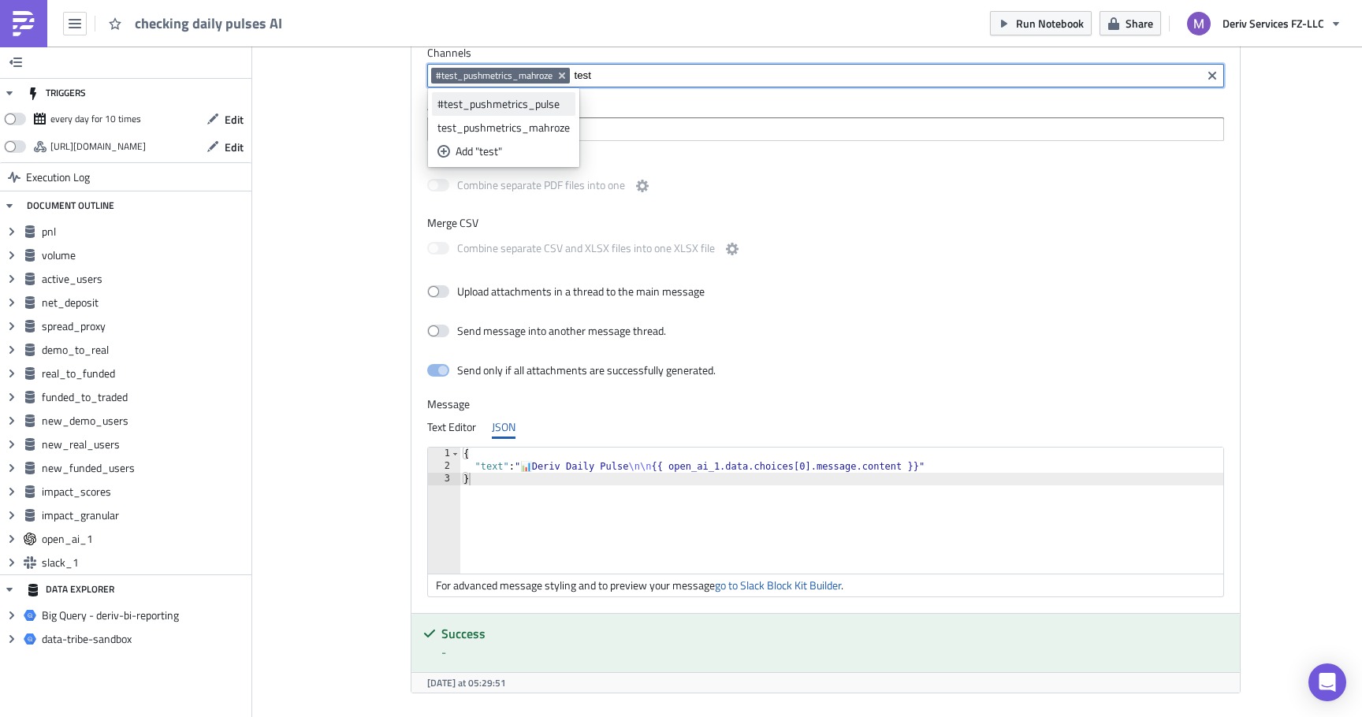
type input "test"
click at [555, 100] on div "#test_pushmetrics_pulse" at bounding box center [503, 104] width 132 height 16
click at [779, 150] on div "Channels #test_pushmetrics_mahroze #test_pushmetrics_pulse Attachments Merge PD…" at bounding box center [825, 325] width 828 height 575
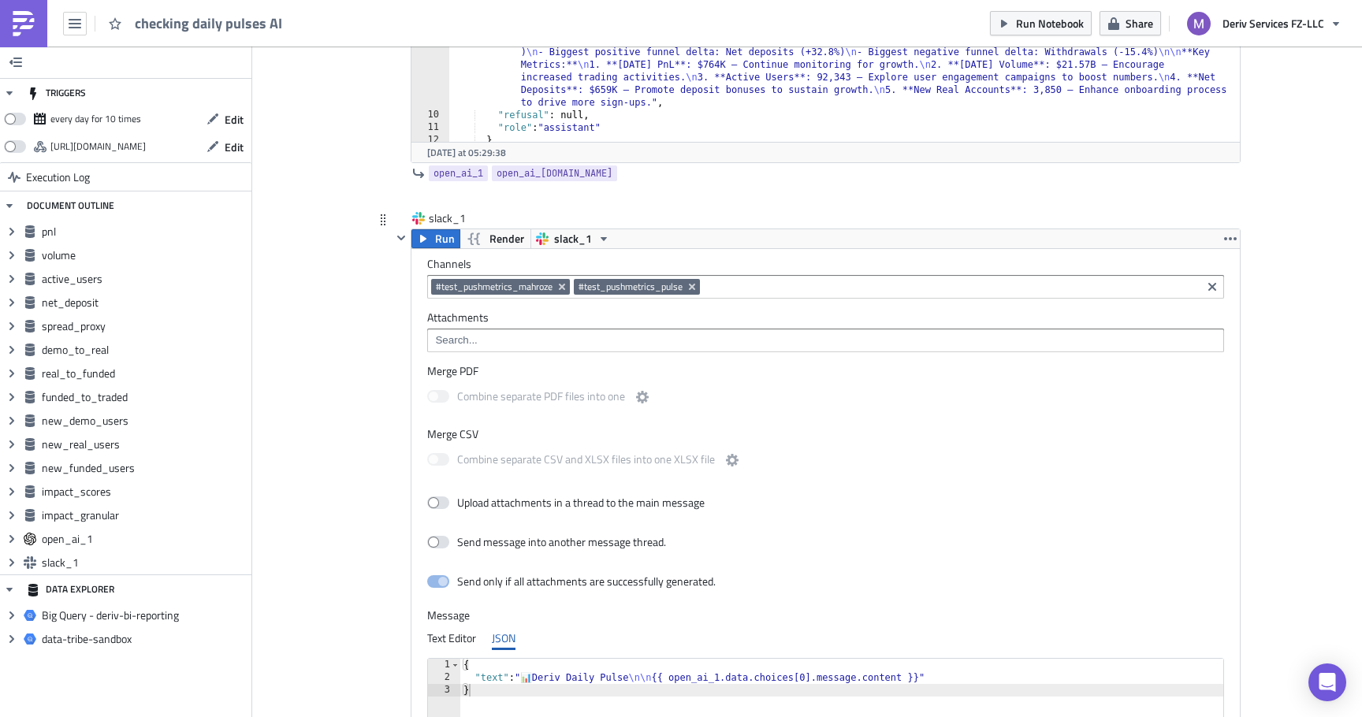
scroll to position [6099, 0]
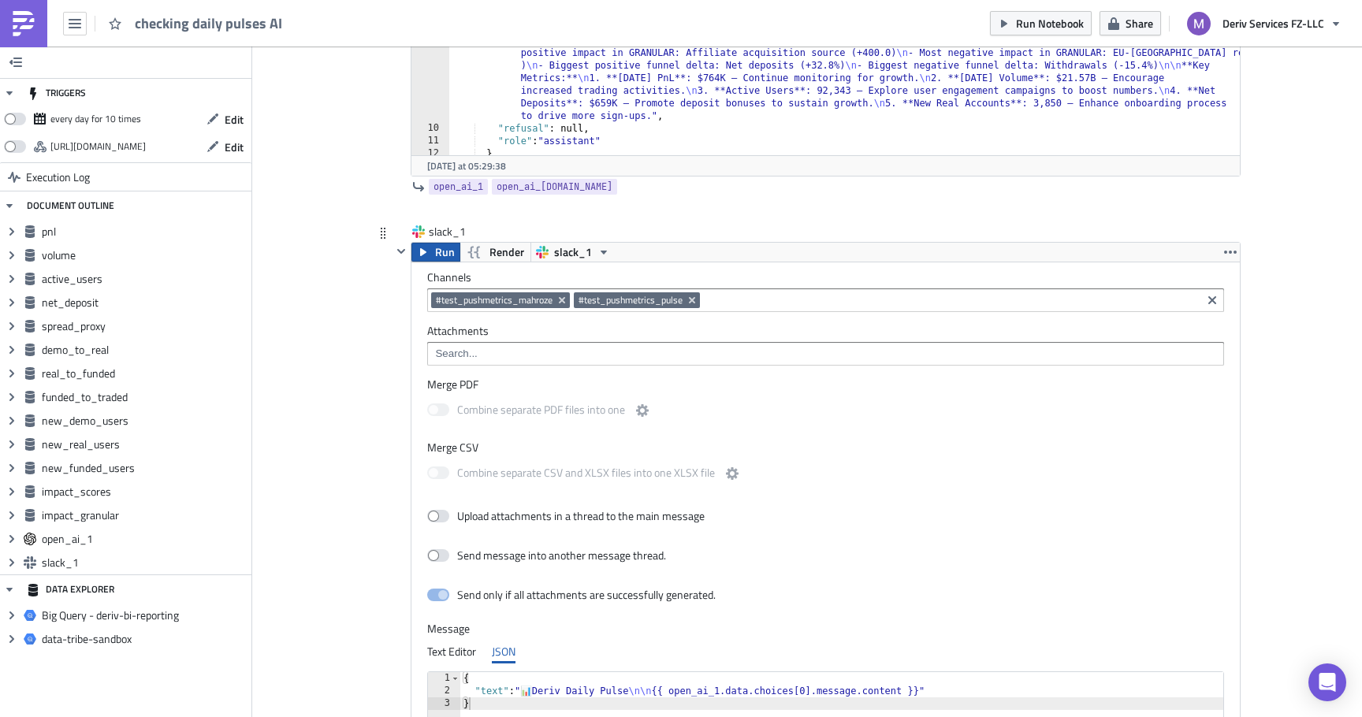
click at [426, 245] on button "Run" at bounding box center [435, 252] width 49 height 19
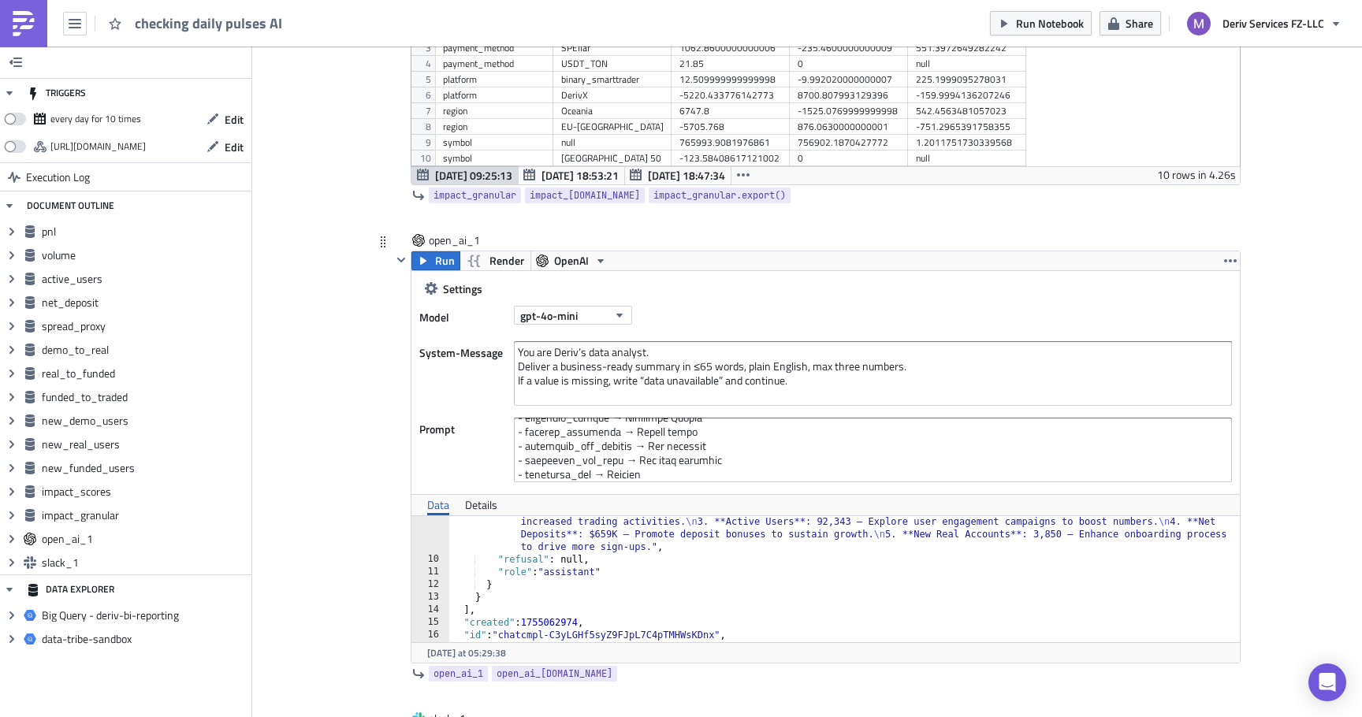
scroll to position [204, 0]
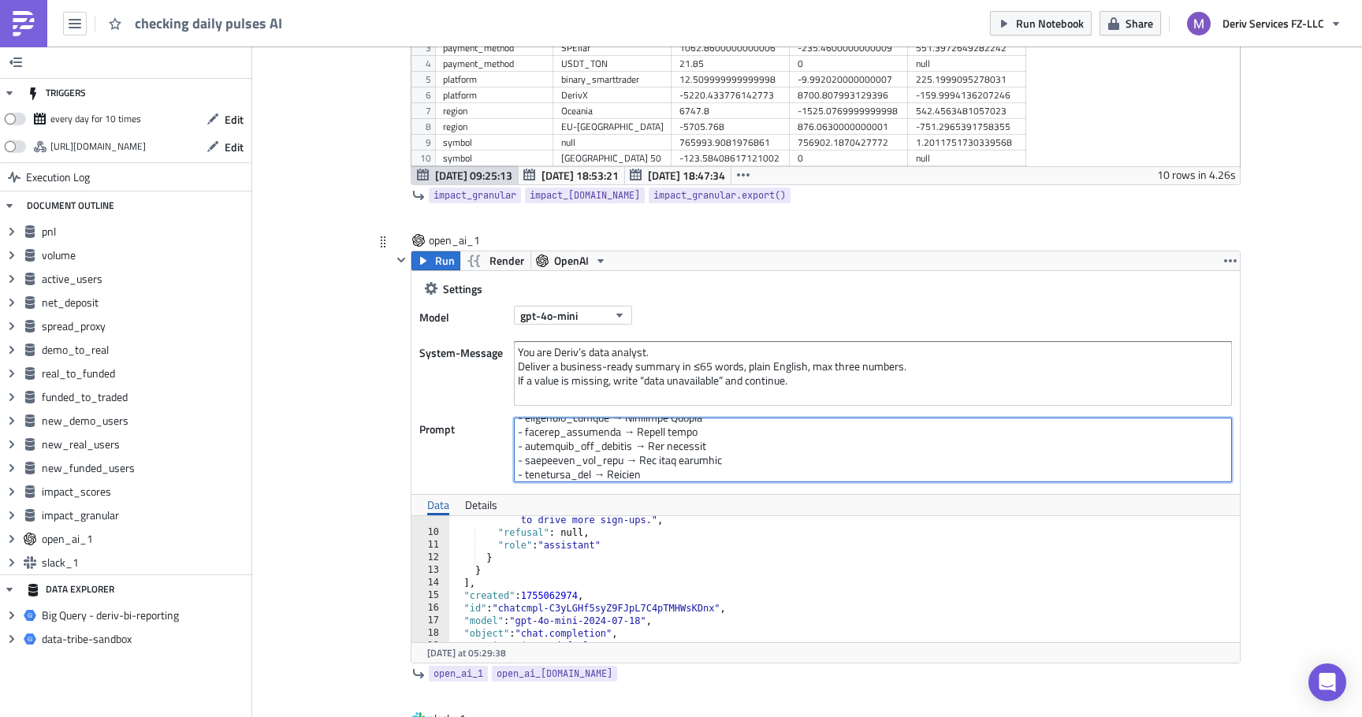
click at [664, 453] on textarea at bounding box center [873, 450] width 718 height 65
paste textarea "📊 Loremip dolor sitametc adipisc: ELI: {{ sed.doei te inc ut laboree dolo '[]' …"
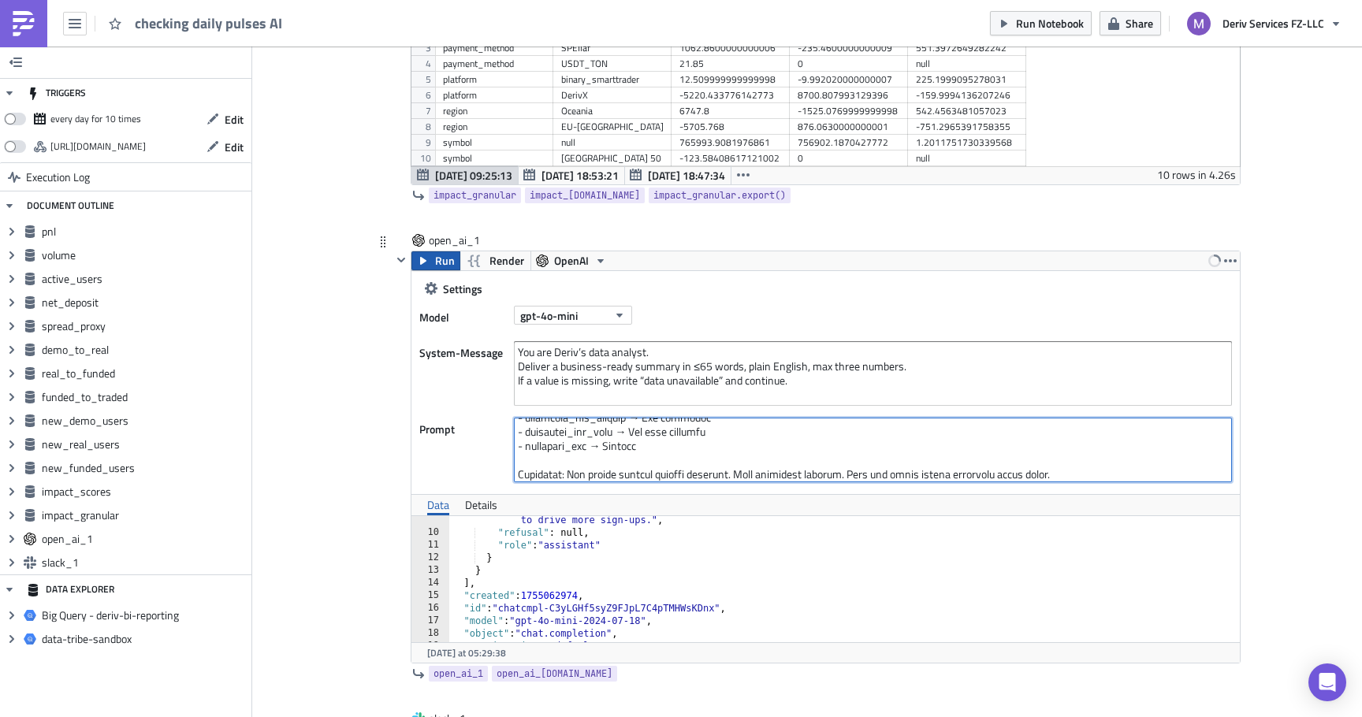
type textarea "📊 Loremip dolor sitametc adipisc: ELI: {{ sed.doei te inc ut laboree dolo '[]' …"
click at [433, 259] on button "Run" at bounding box center [435, 260] width 49 height 19
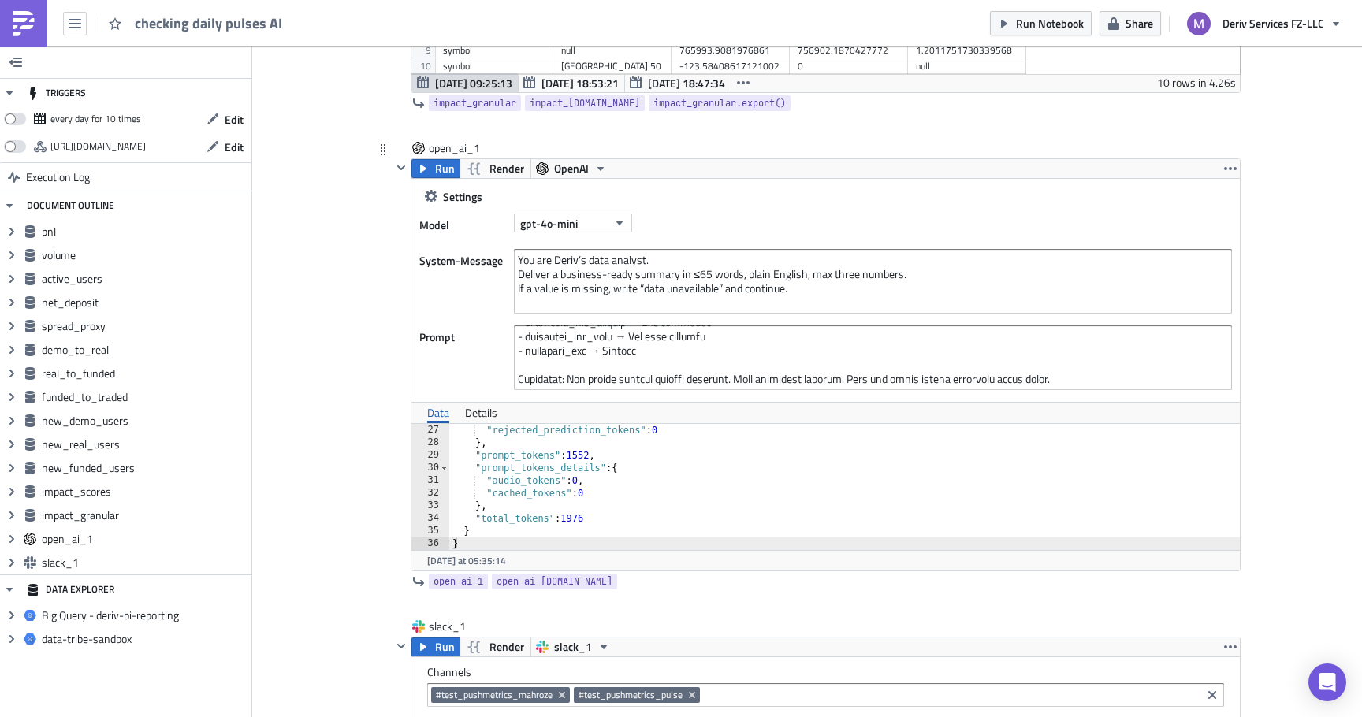
scroll to position [5749, 0]
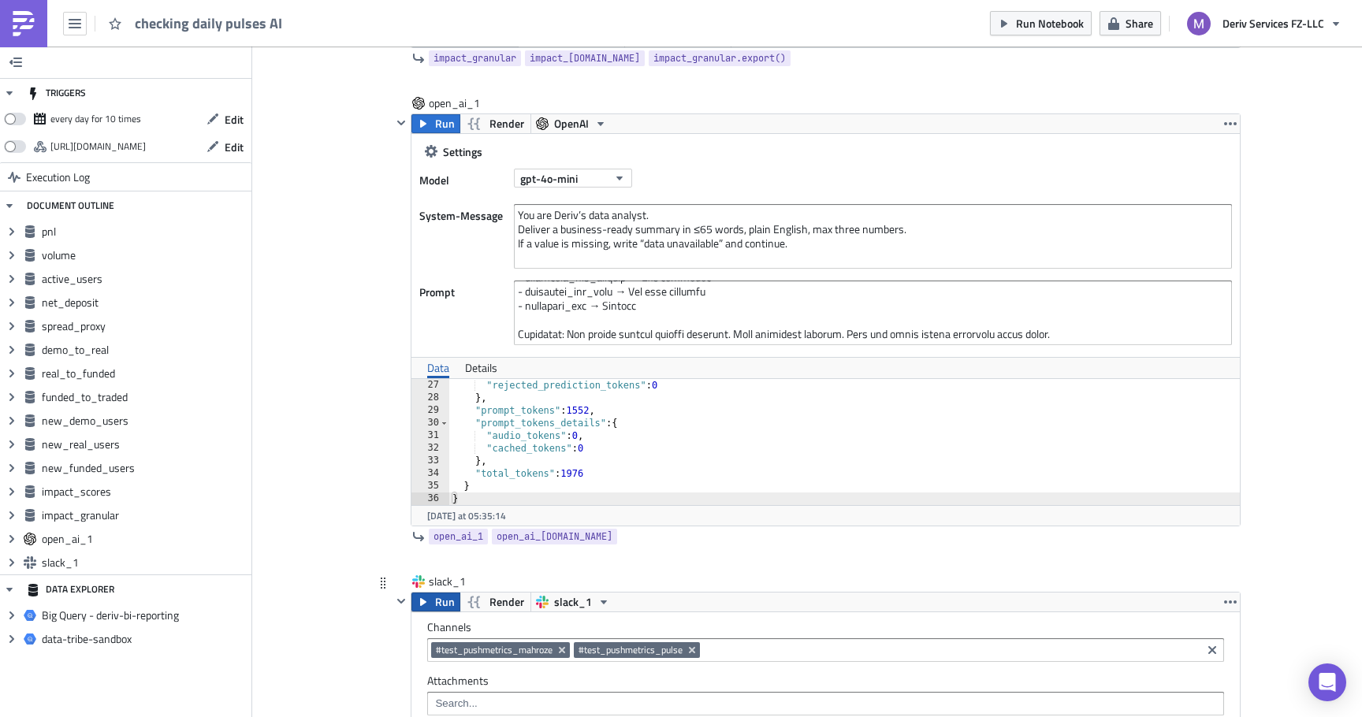
click at [437, 596] on span "Run" at bounding box center [445, 602] width 20 height 19
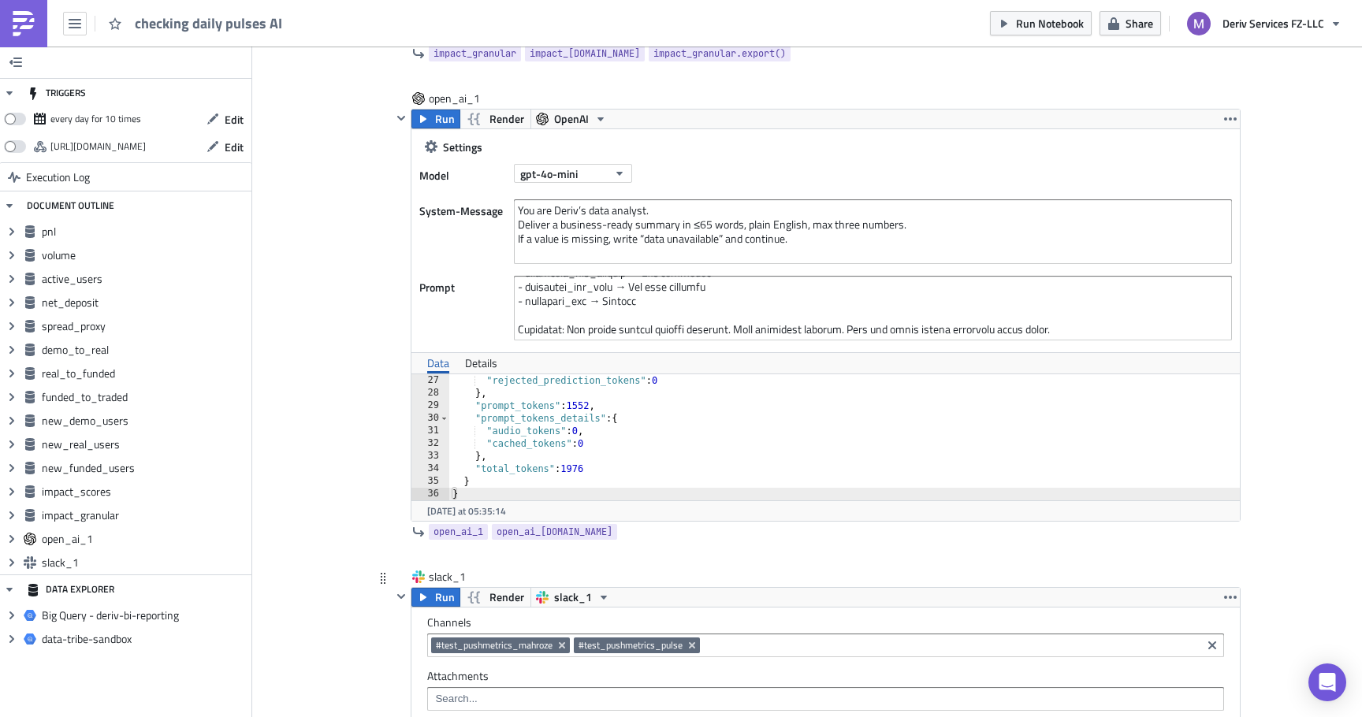
scroll to position [5743, 0]
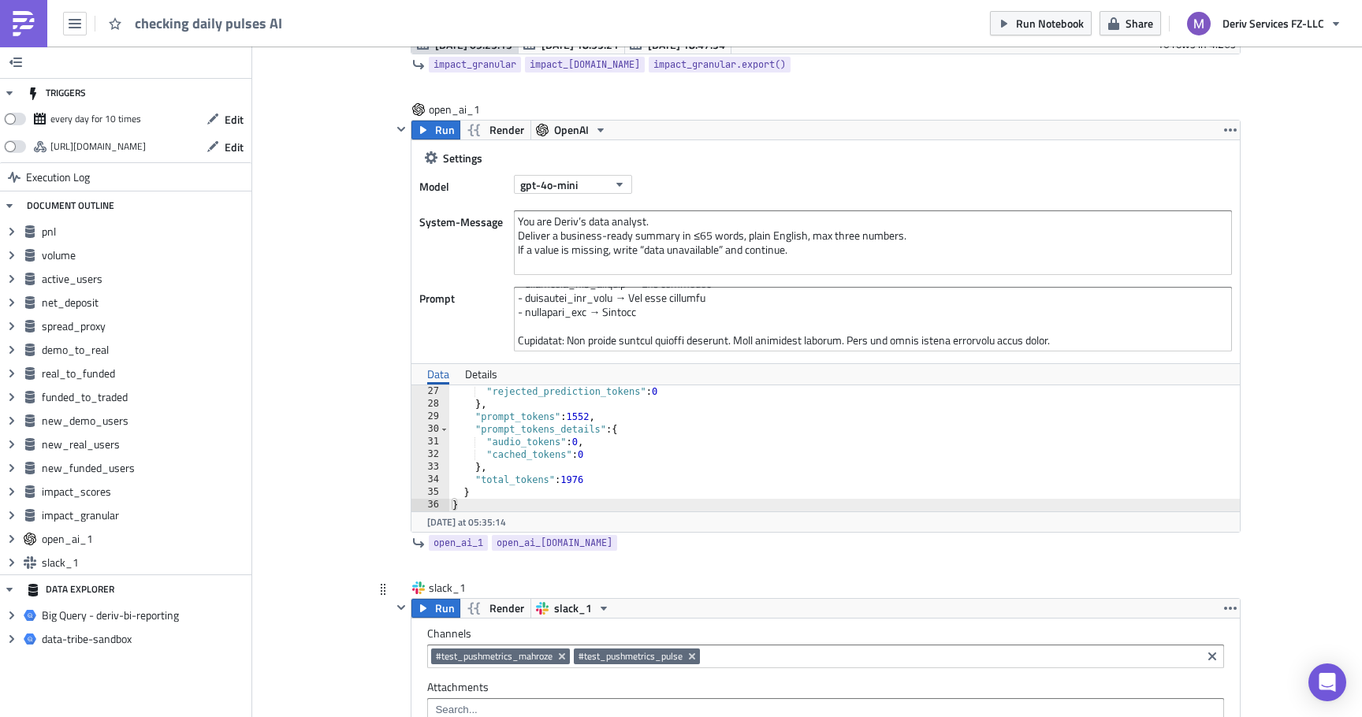
click at [801, 479] on div ""rejected_prediction_tokens" : 0 } , "prompt_tokens" : 1552 , "prompt_tokens_de…" at bounding box center [844, 460] width 791 height 151
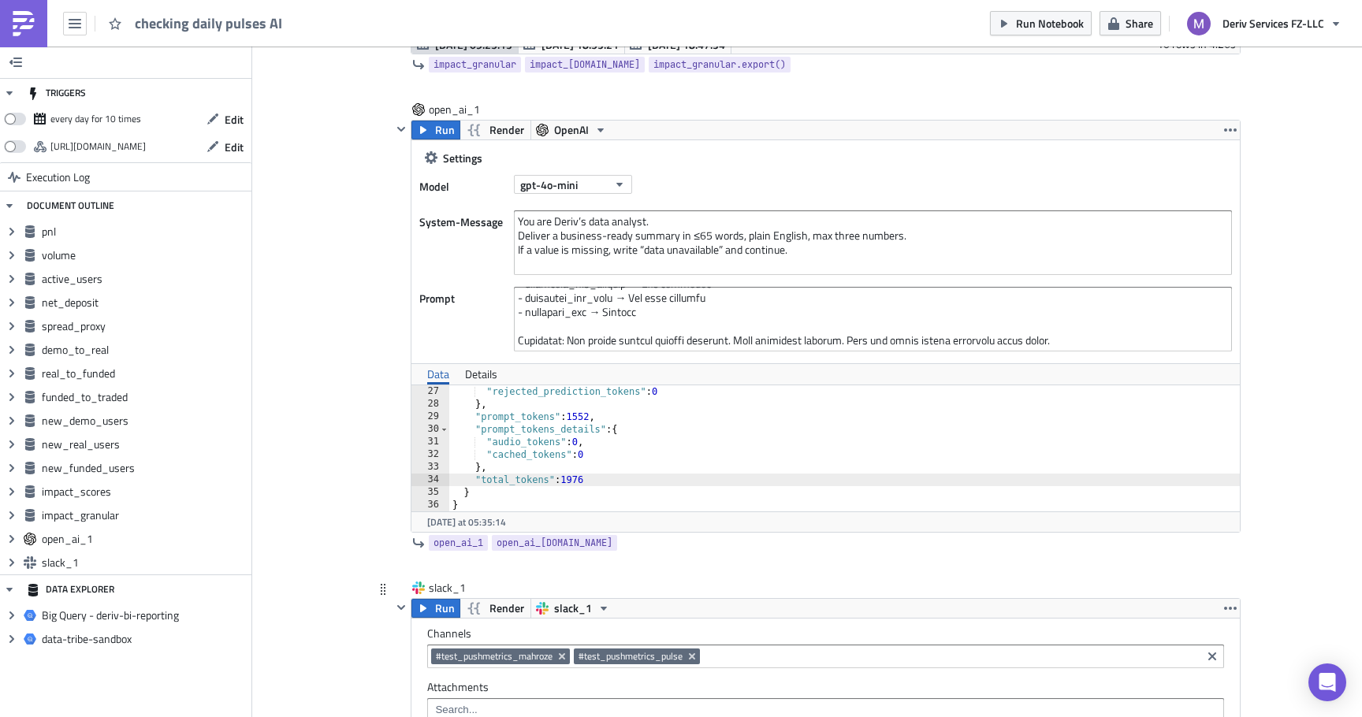
type textarea "} }"
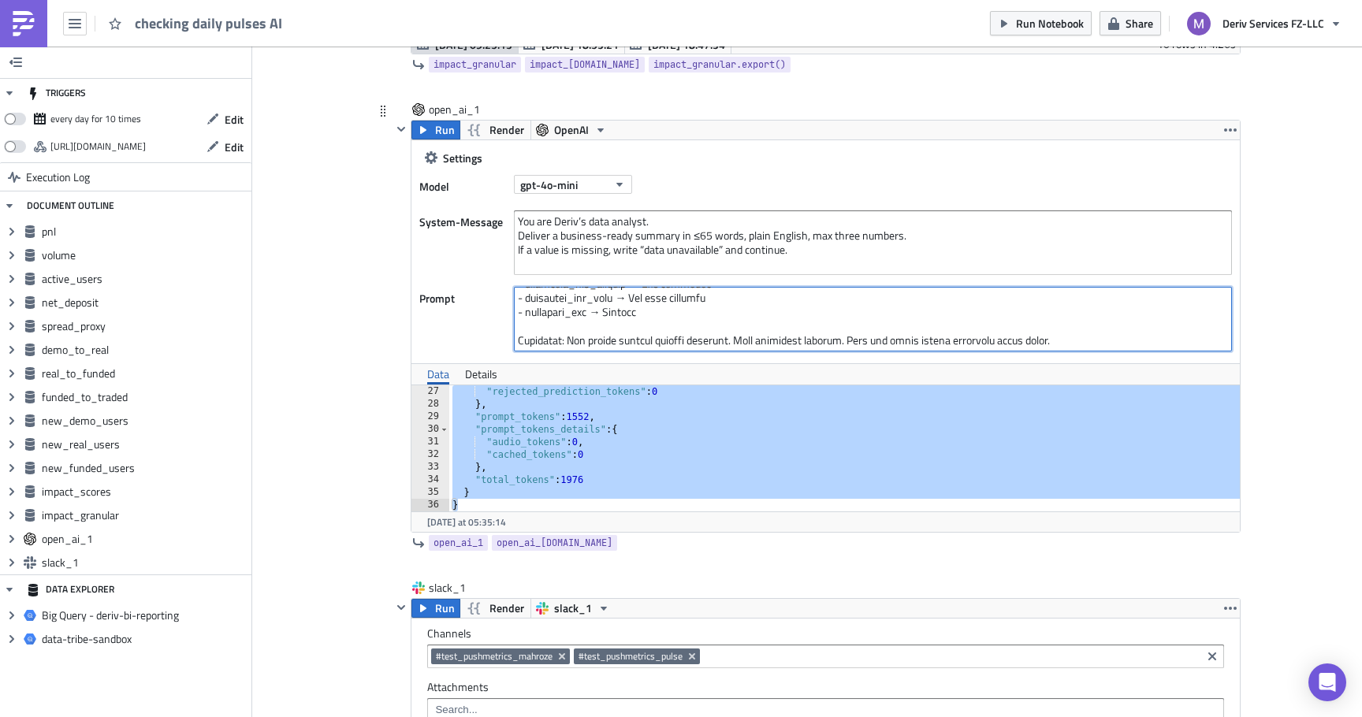
click at [775, 340] on textarea at bounding box center [873, 319] width 718 height 65
paste textarea "Analyze these business metrics and create an executive briefing: PNL: {{ [DOMAI…"
type textarea "Analyze these business metrics and create an executive briefing: PNL: {{ [DOMAI…"
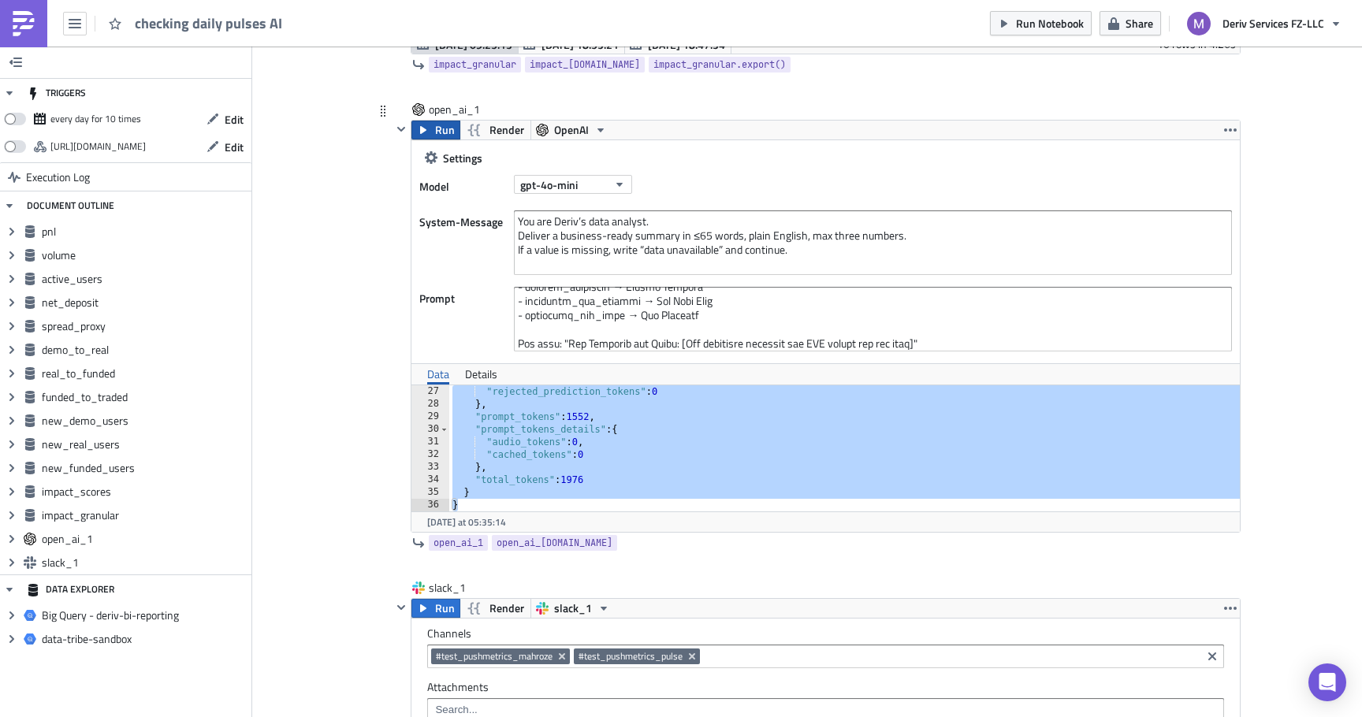
click at [440, 127] on span "Run" at bounding box center [445, 130] width 20 height 19
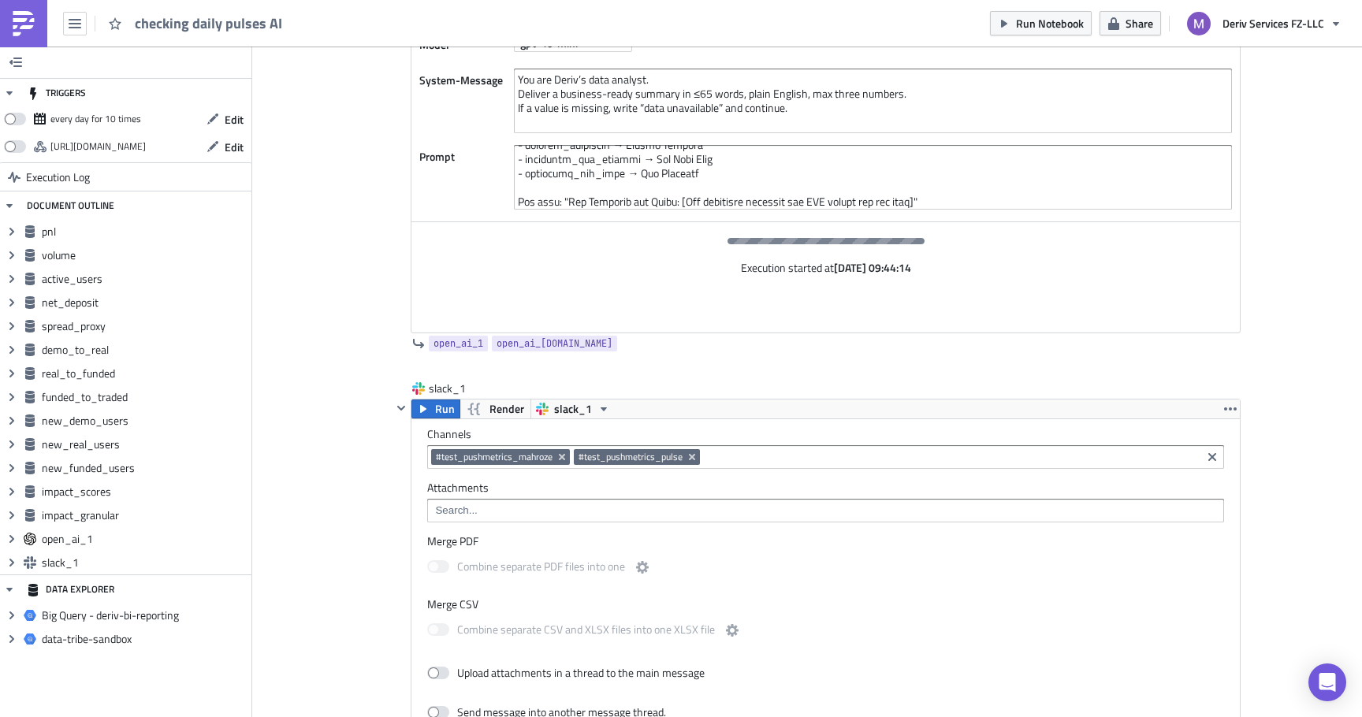
scroll to position [5808, 0]
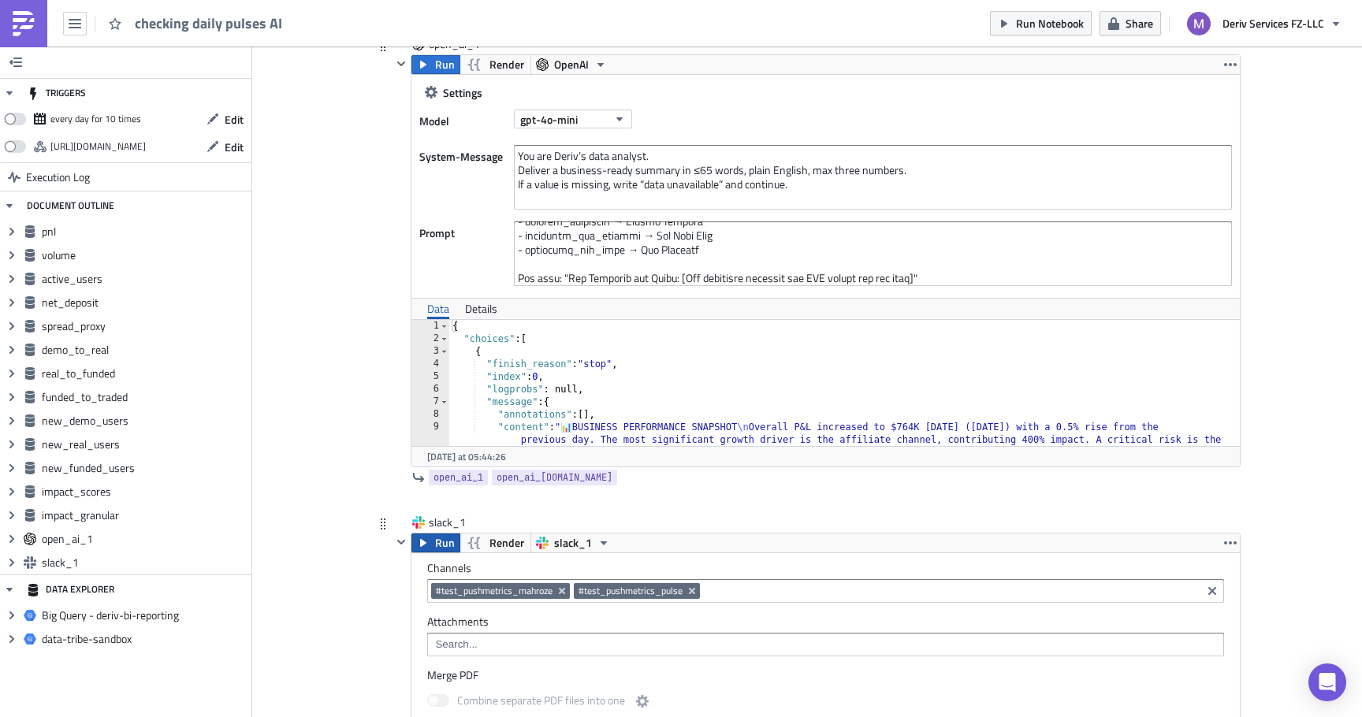
click at [430, 544] on button "Run" at bounding box center [435, 542] width 49 height 19
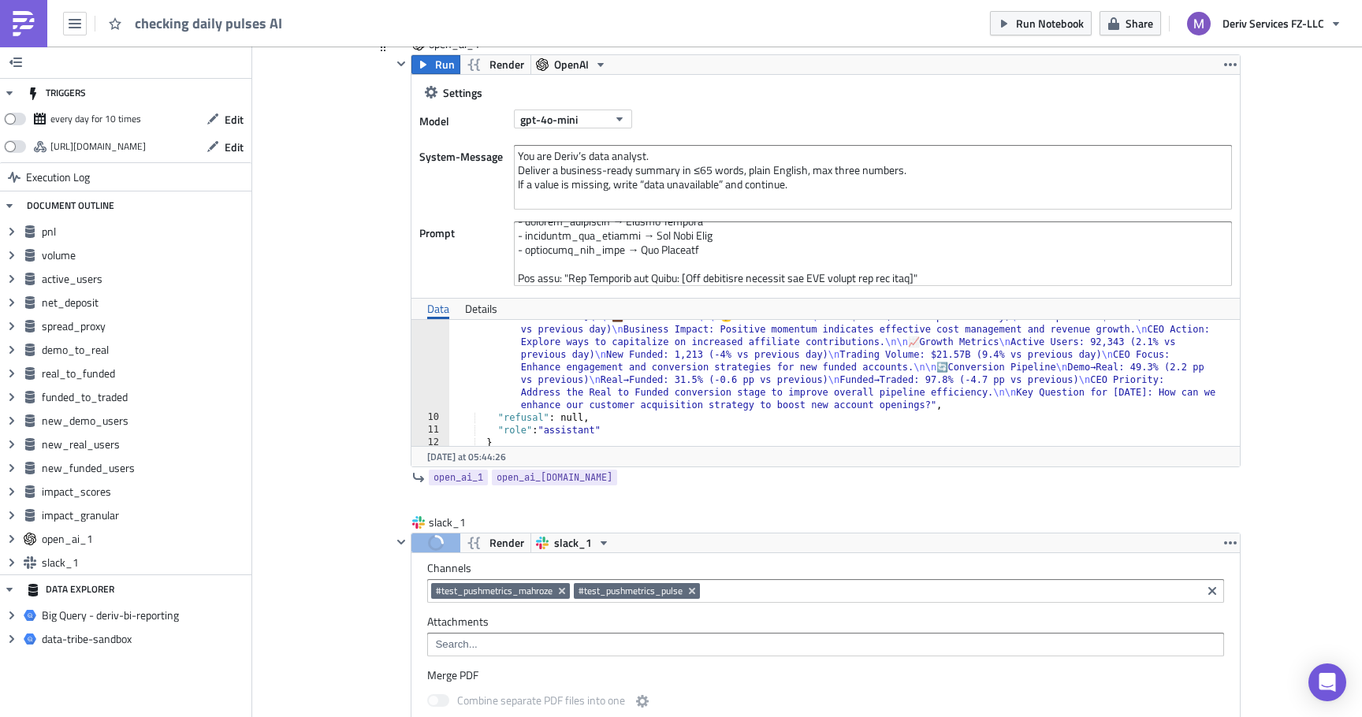
scroll to position [190, 0]
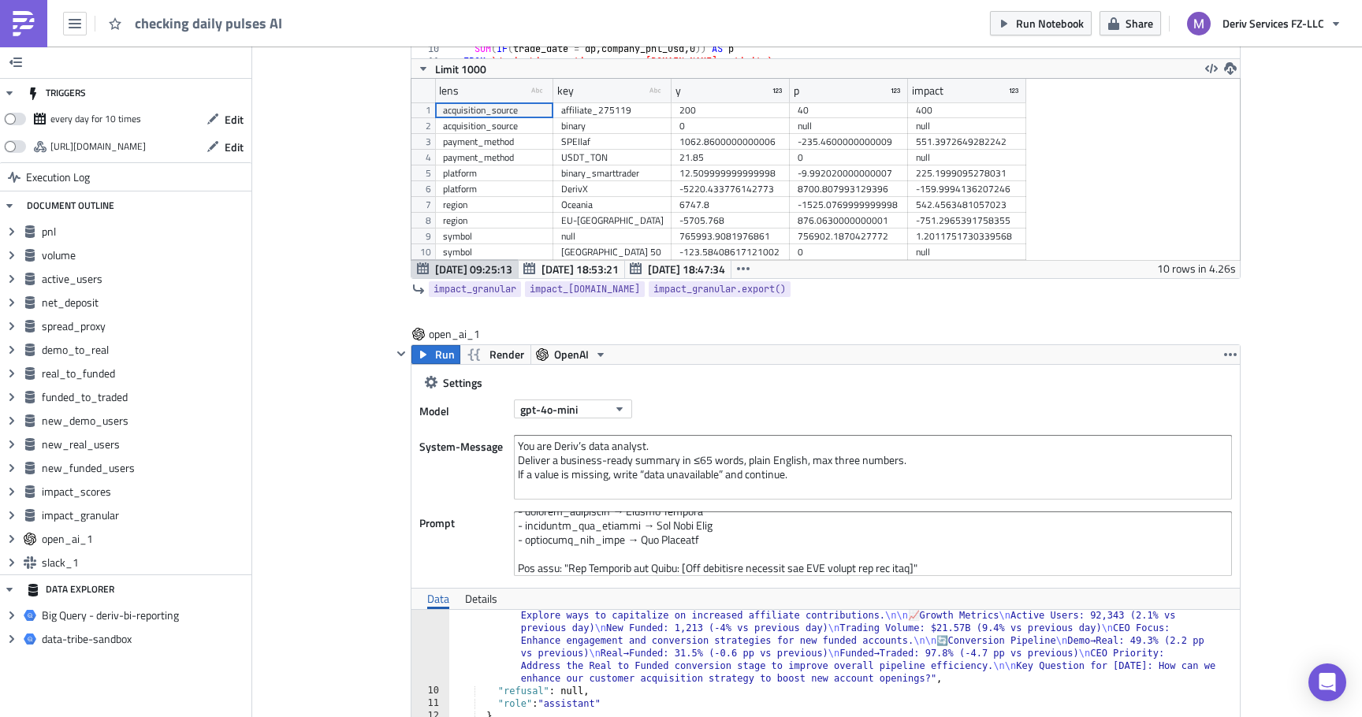
scroll to position [5516, 0]
